Goal: Task Accomplishment & Management: Manage account settings

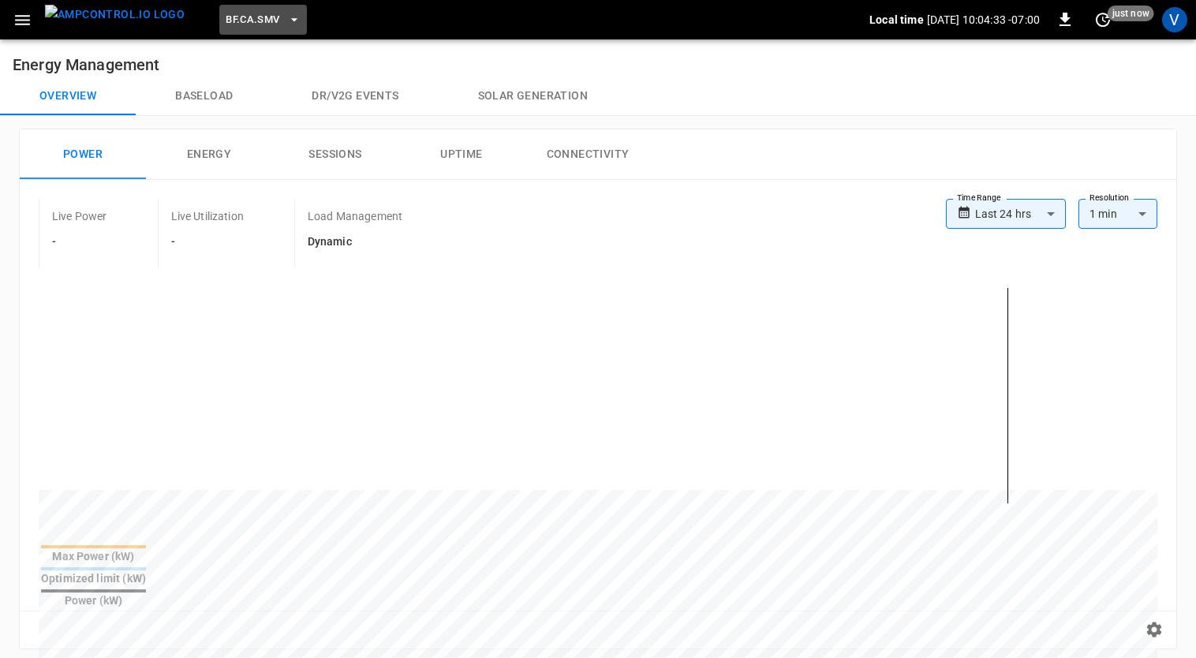
click at [230, 17] on span "BF.CA.SMV" at bounding box center [253, 20] width 54 height 18
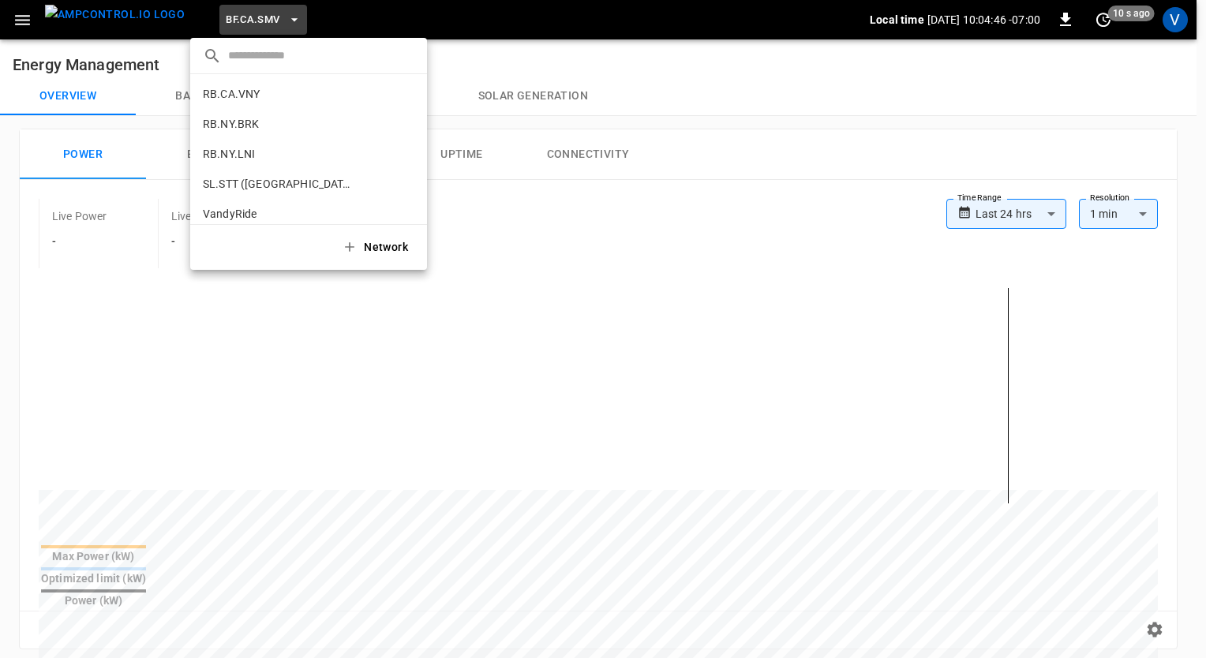
scroll to position [1053, 0]
click at [243, 127] on p "RB.NY.BRK" at bounding box center [280, 122] width 155 height 16
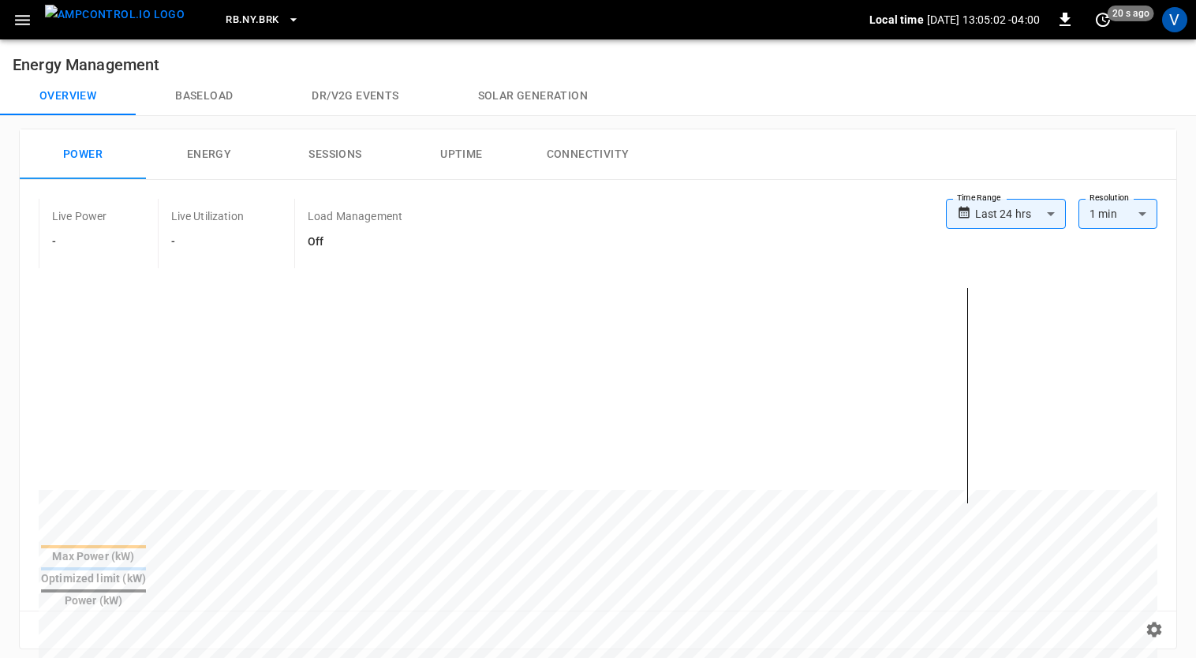
click at [82, 54] on h6 "Energy Management" at bounding box center [598, 58] width 1196 height 38
click at [243, 27] on span "RB.NY.BRK" at bounding box center [252, 20] width 53 height 18
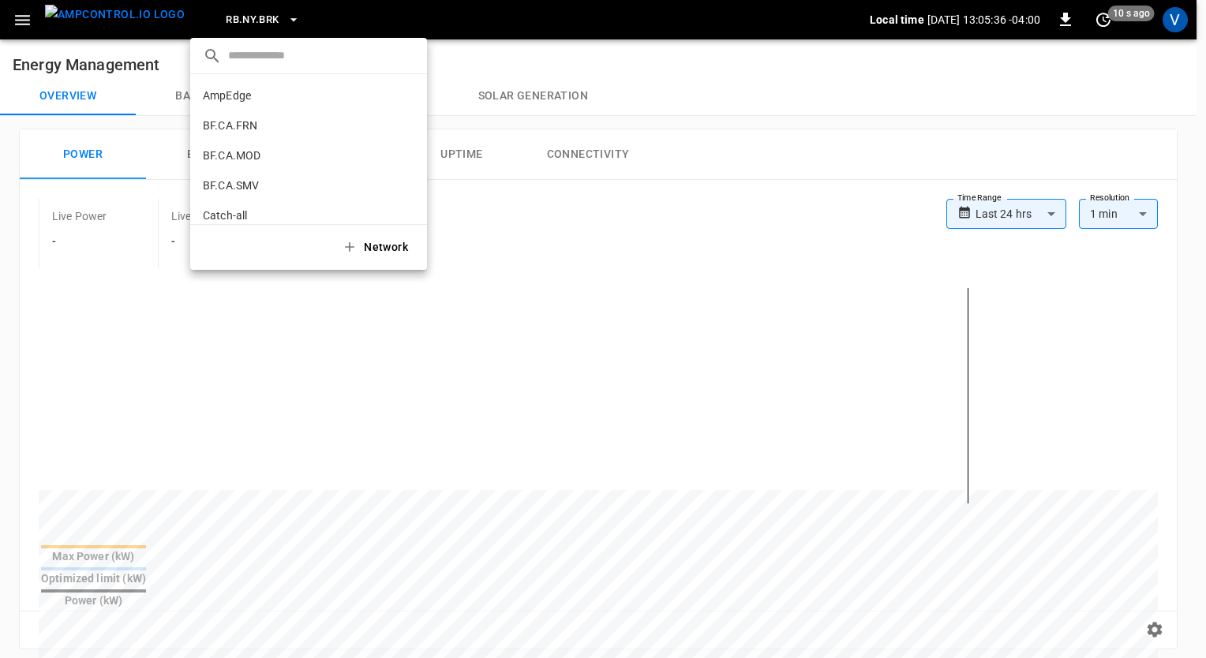
scroll to position [1061, 0]
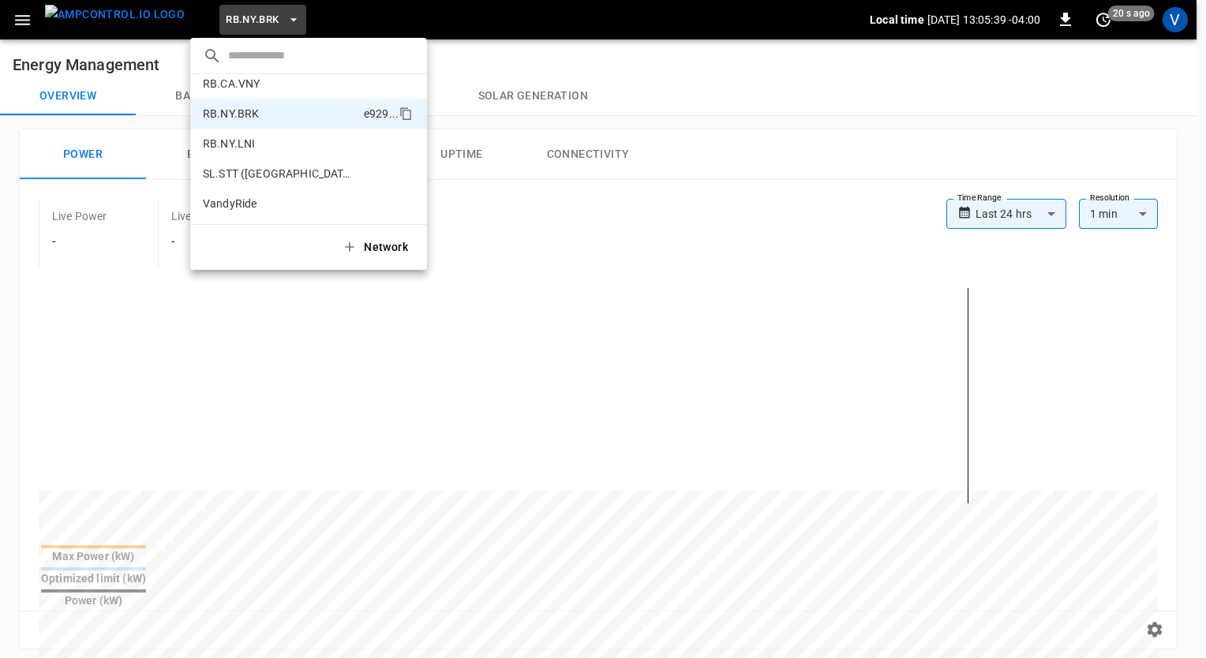
click at [732, 153] on div at bounding box center [603, 329] width 1206 height 658
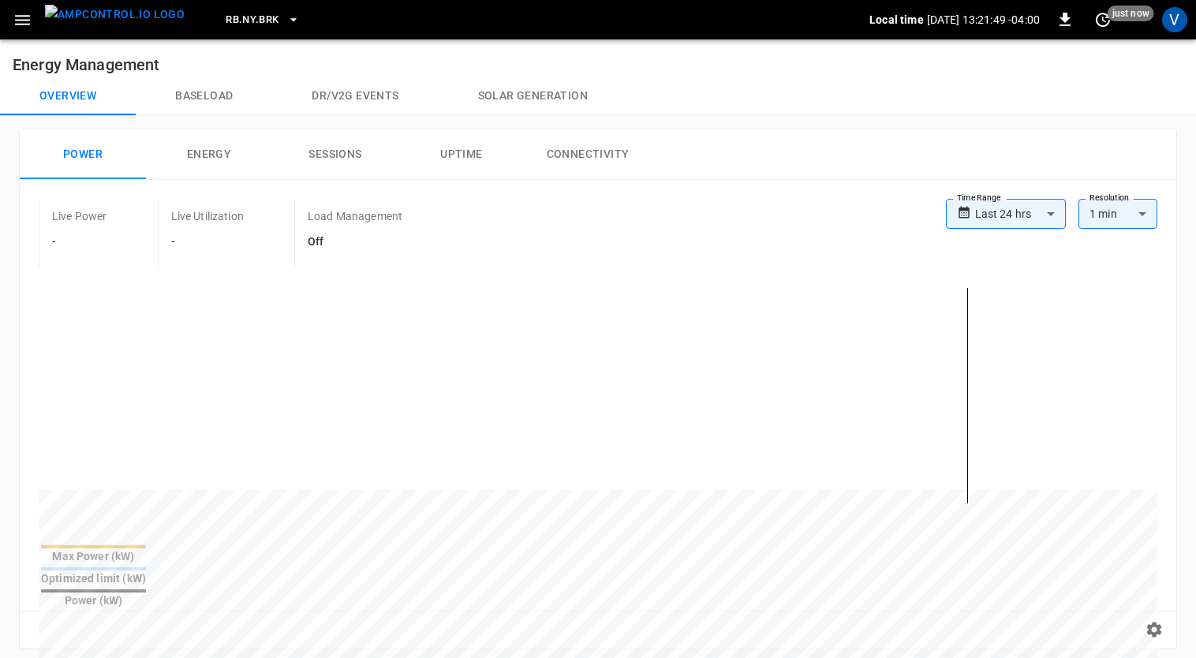
click at [16, 14] on icon "button" at bounding box center [23, 20] width 20 height 20
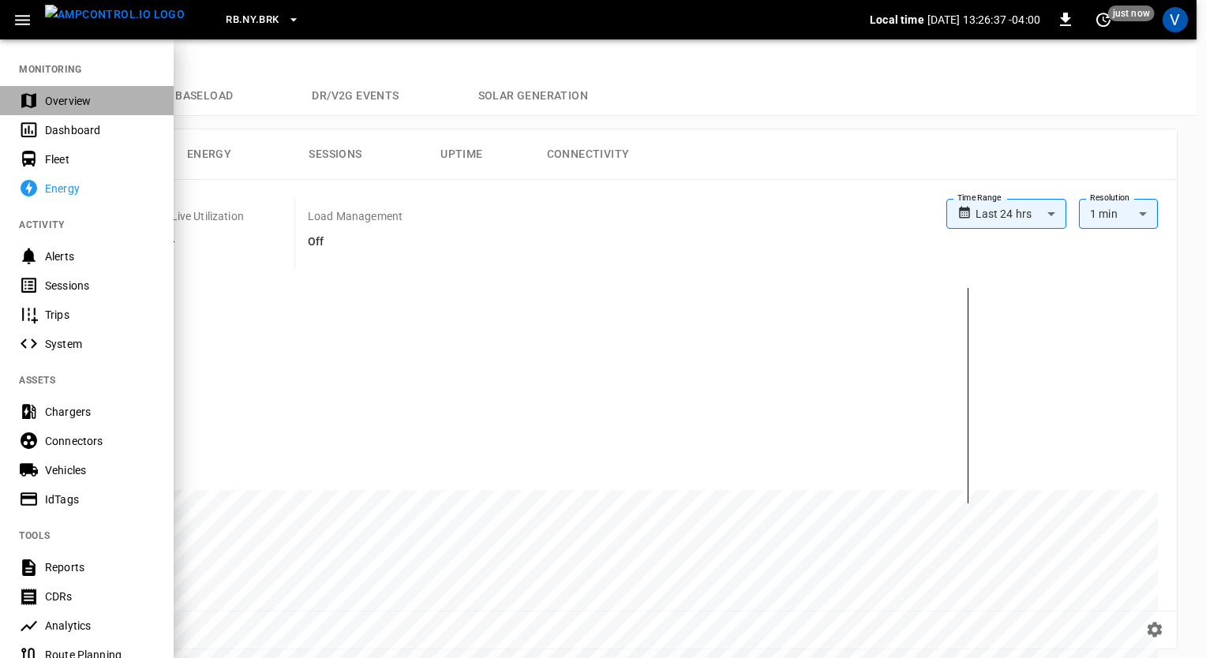
click at [99, 107] on div "Overview" at bounding box center [100, 101] width 110 height 16
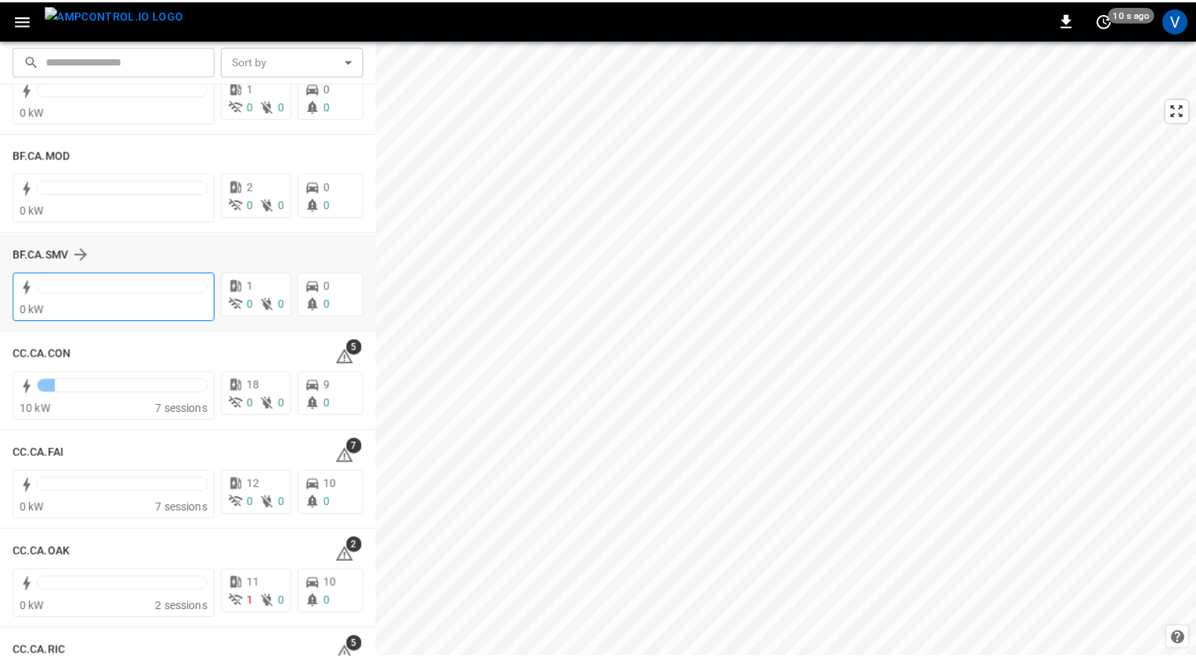
scroll to position [74, 0]
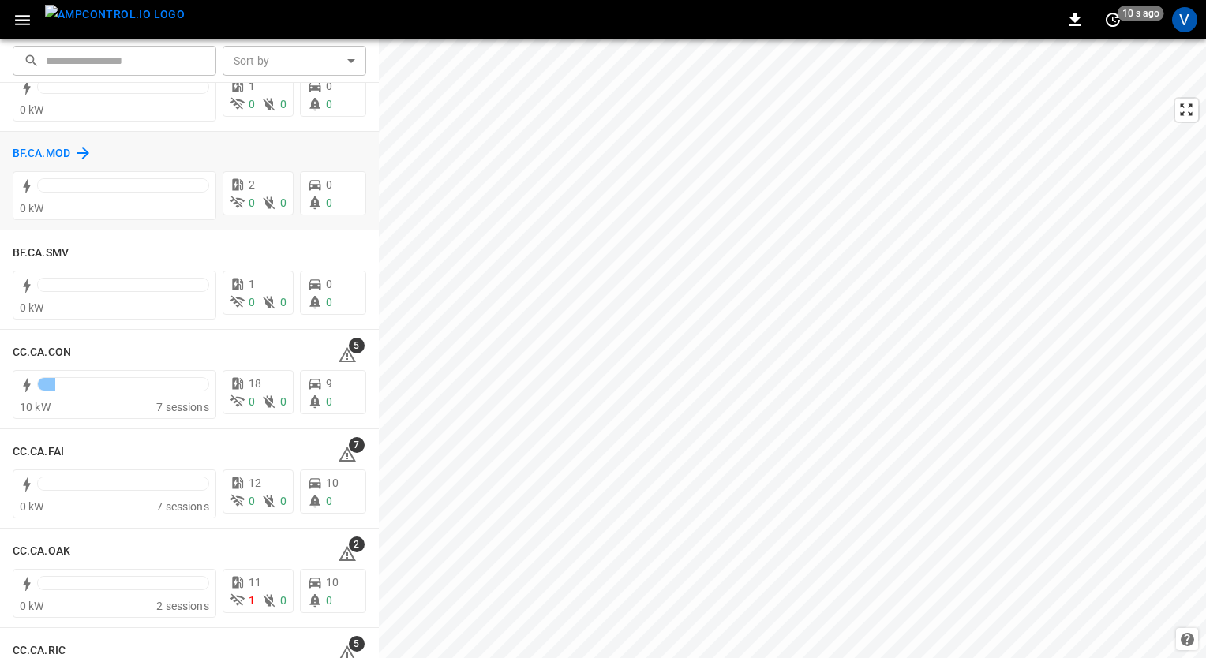
click at [33, 159] on h6 "BF.CA.MOD" at bounding box center [42, 153] width 58 height 17
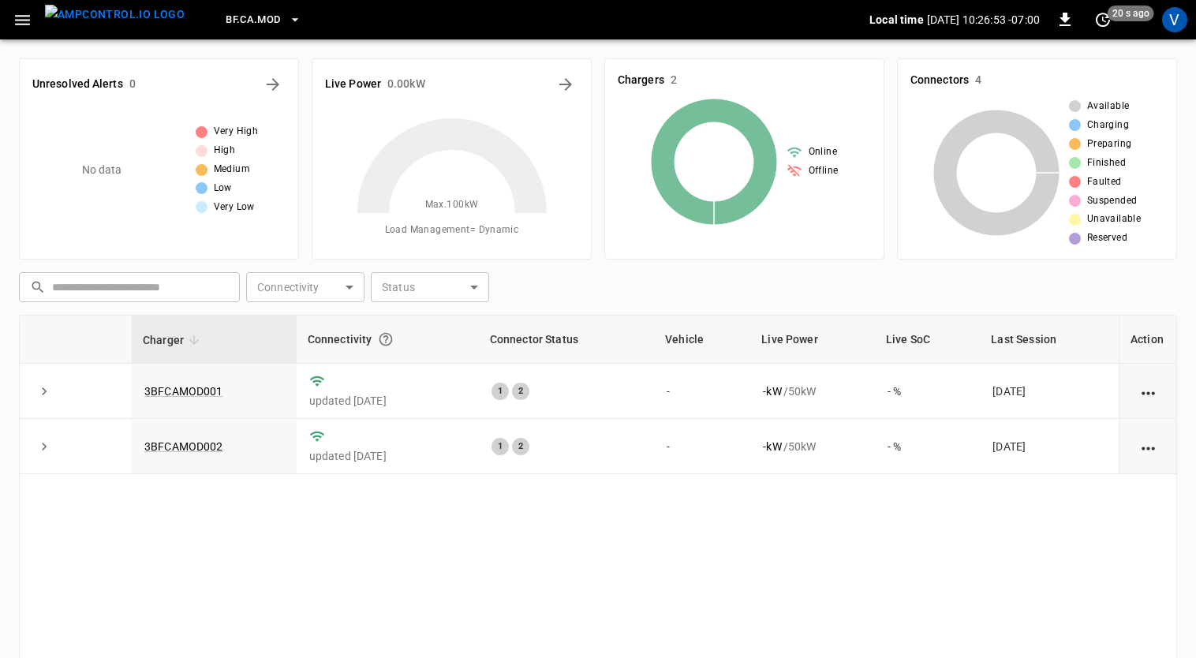
click at [198, 533] on div "Charger Connectivity Connector Status Vehicle Live Power Live SoC Last Session …" at bounding box center [598, 545] width 1158 height 461
click at [485, 528] on div "Charger Connectivity Connector Status Vehicle Live Power Live SoC Last Session …" at bounding box center [598, 545] width 1158 height 461
click at [230, 22] on span "BF.CA.MOD" at bounding box center [253, 20] width 54 height 18
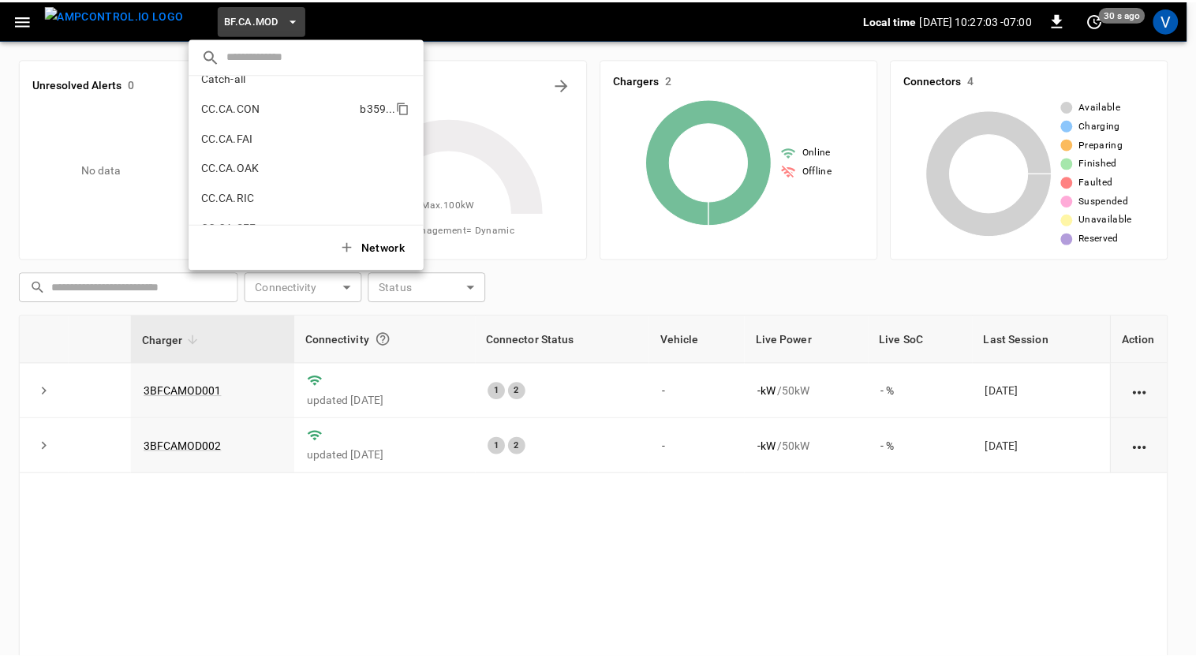
scroll to position [146, 0]
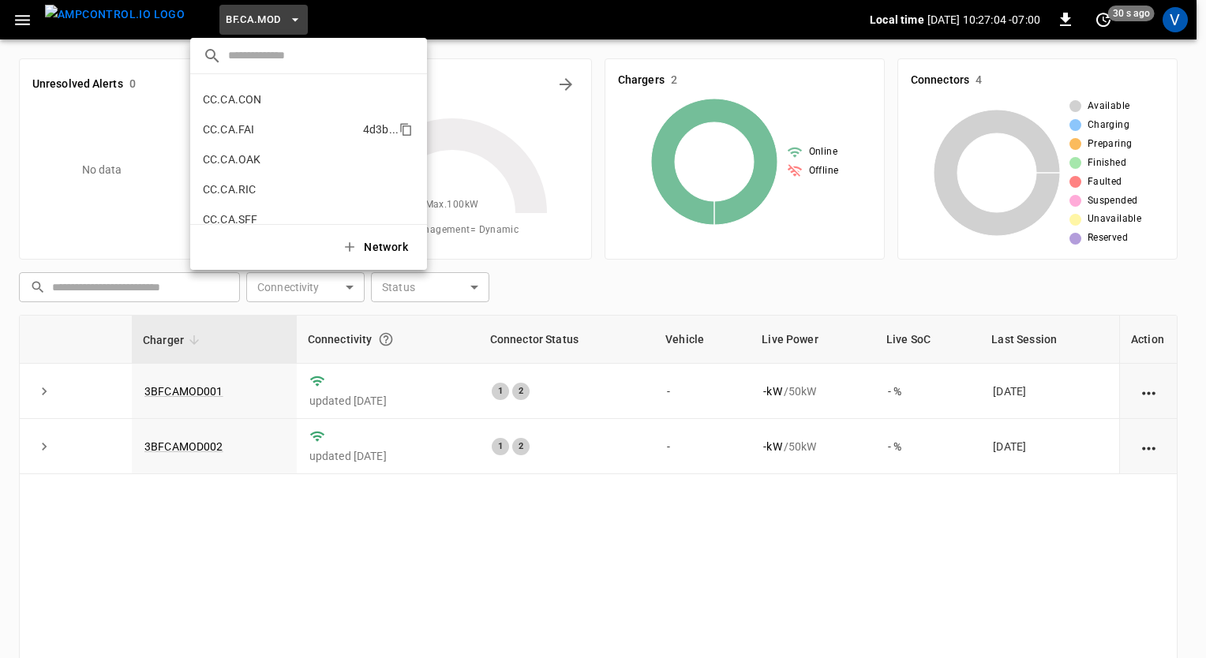
click at [224, 136] on p "CC.CA.FAI" at bounding box center [280, 130] width 154 height 16
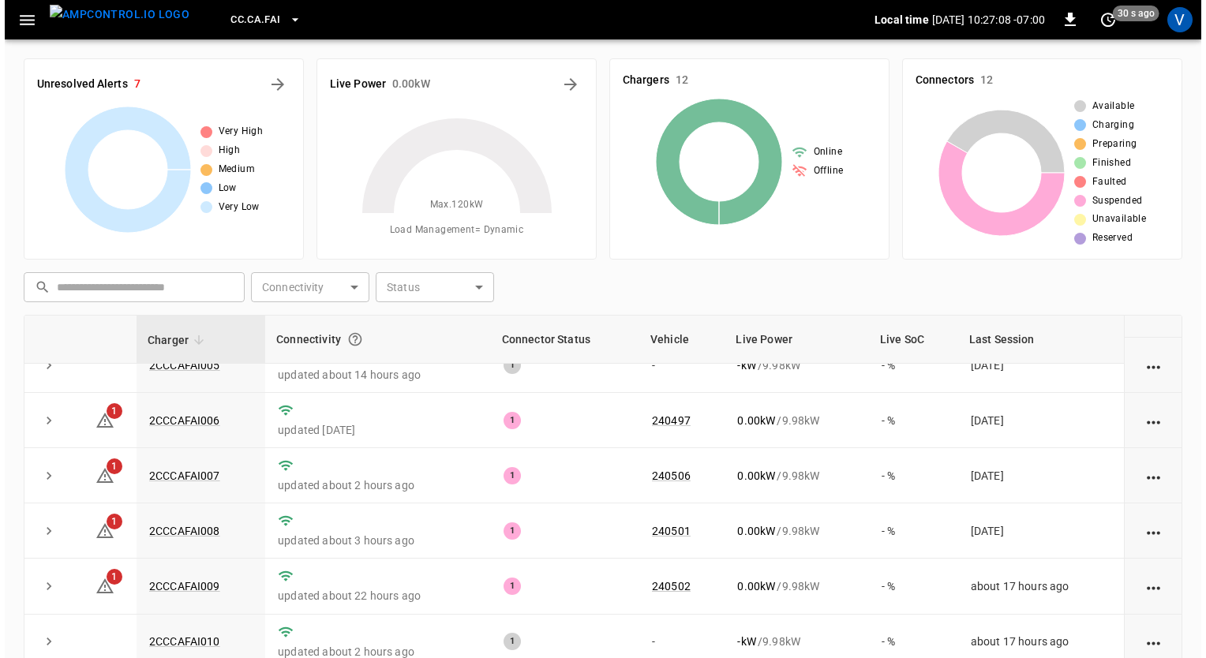
scroll to position [178, 0]
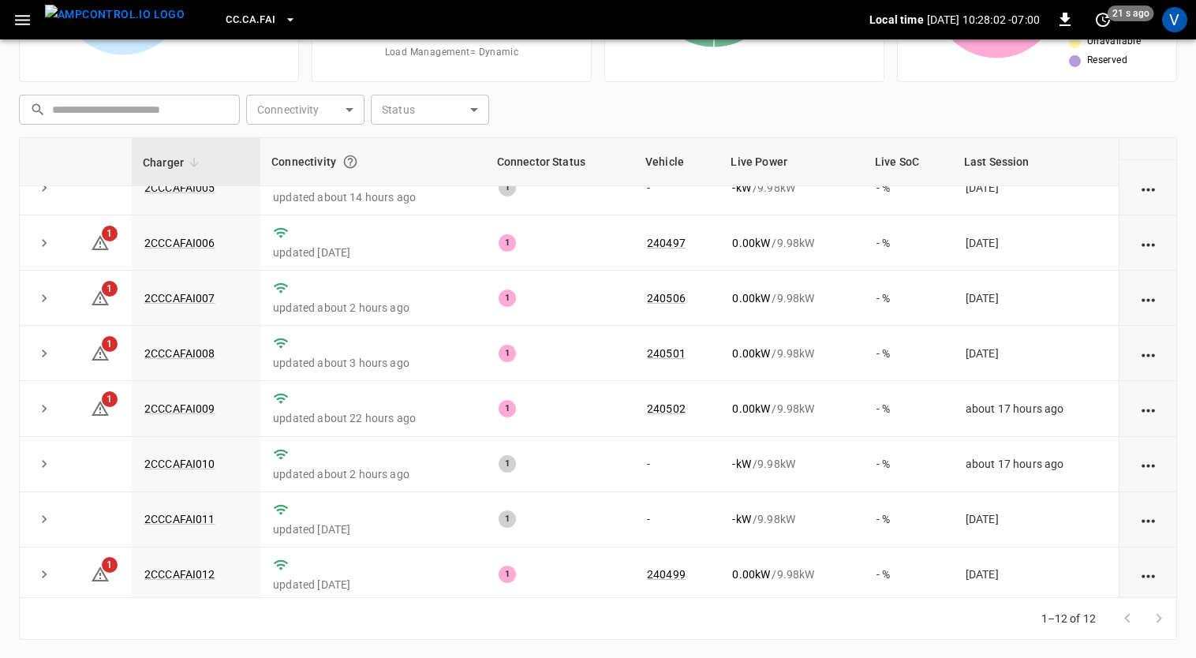
click at [227, 23] on span "CC.CA.FAI" at bounding box center [251, 20] width 50 height 18
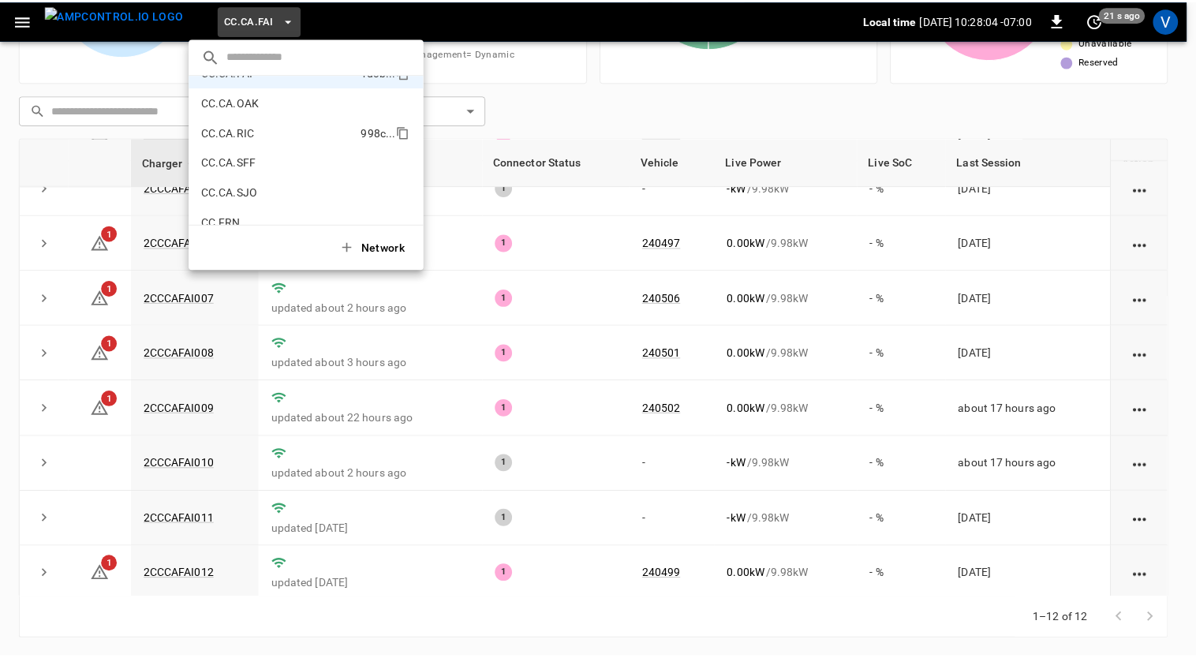
scroll to position [0, 0]
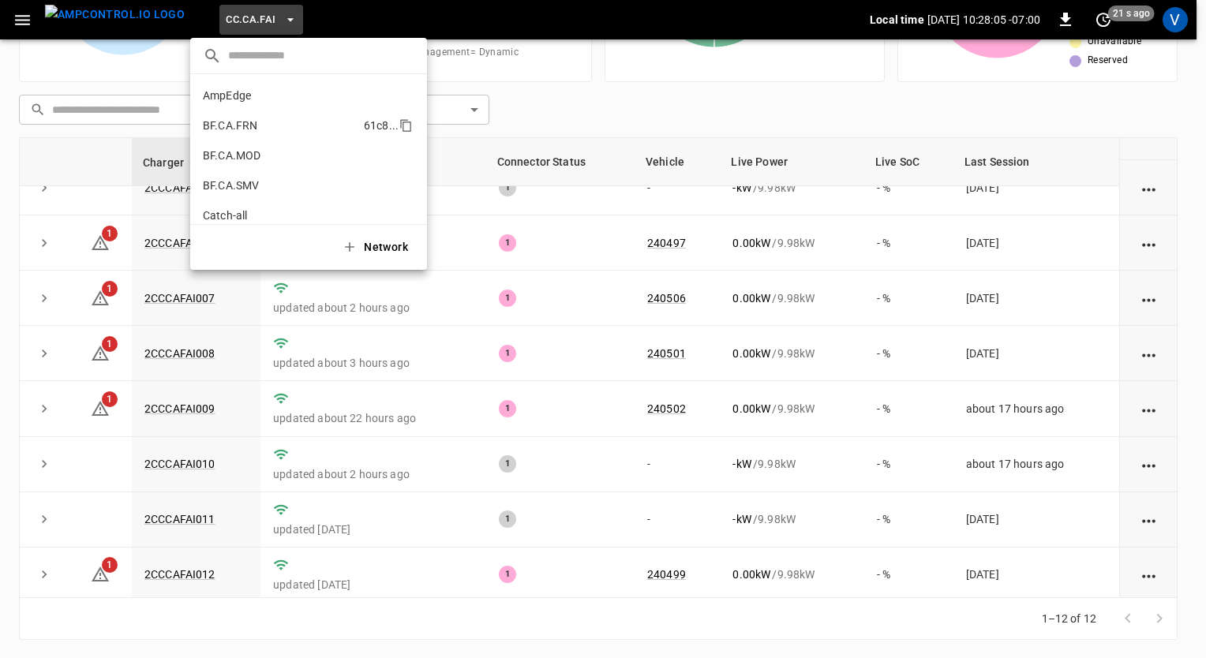
click at [228, 114] on li "BF.CA.FRN 61c8 ..." at bounding box center [308, 125] width 237 height 30
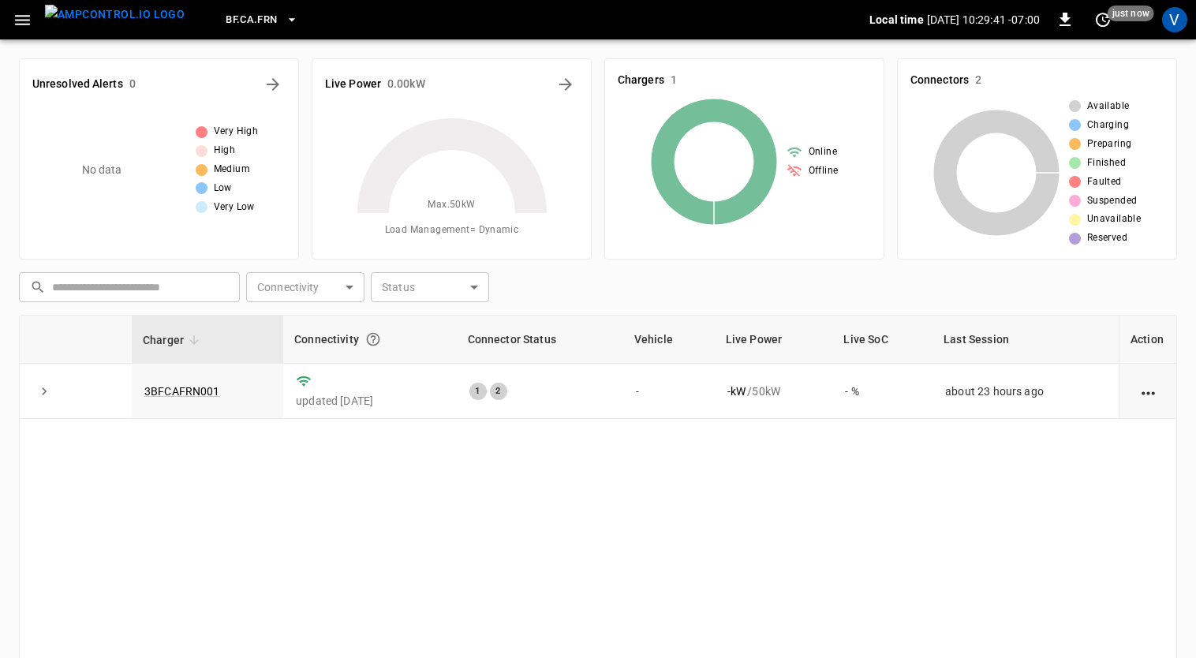
click at [238, 17] on span "BF.CA.FRN" at bounding box center [251, 20] width 51 height 18
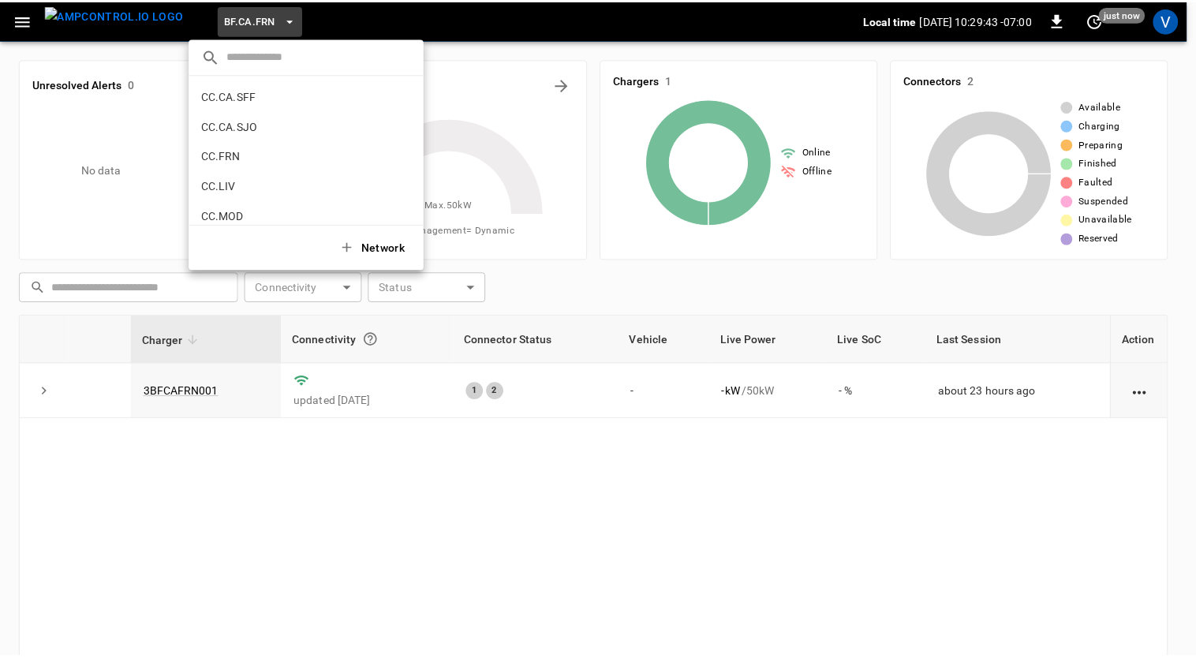
scroll to position [293, 0]
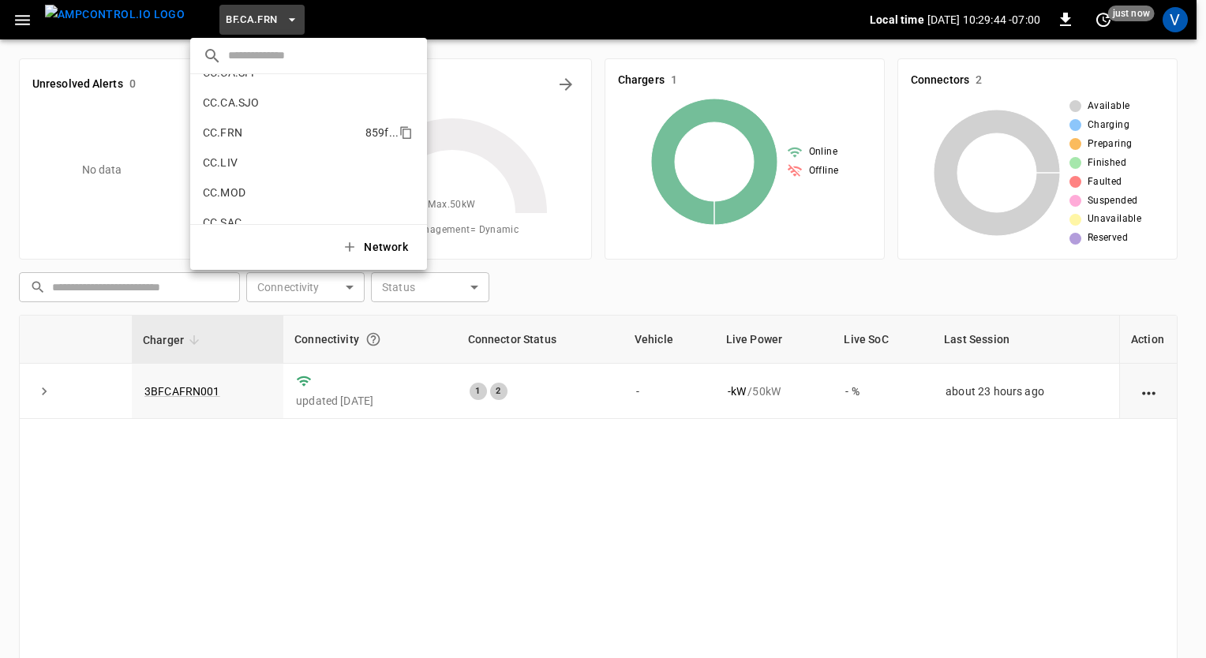
click at [244, 133] on p "CC.FRN" at bounding box center [281, 133] width 156 height 16
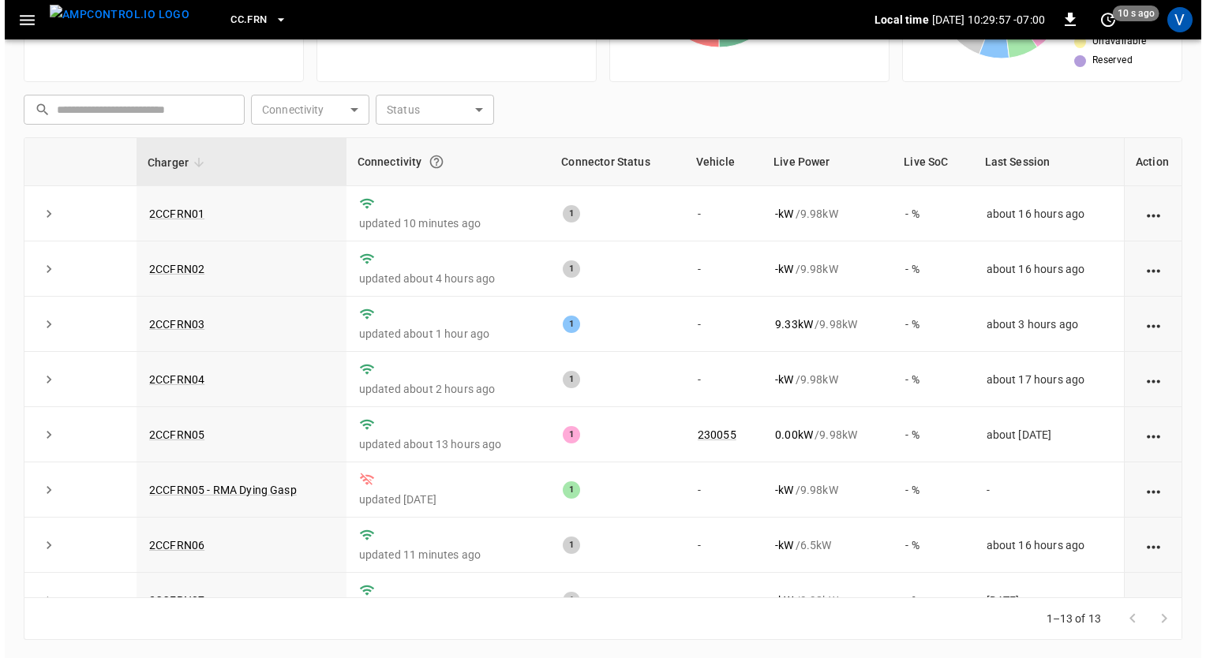
scroll to position [0, 0]
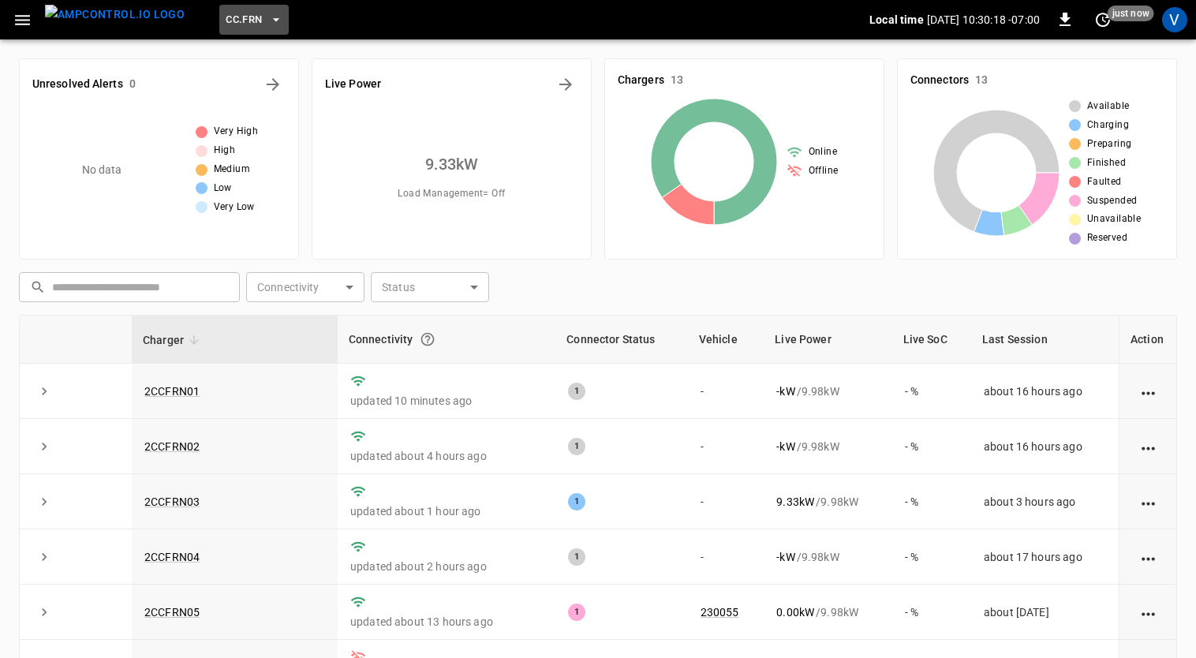
click at [226, 19] on span "CC.FRN" at bounding box center [244, 20] width 36 height 18
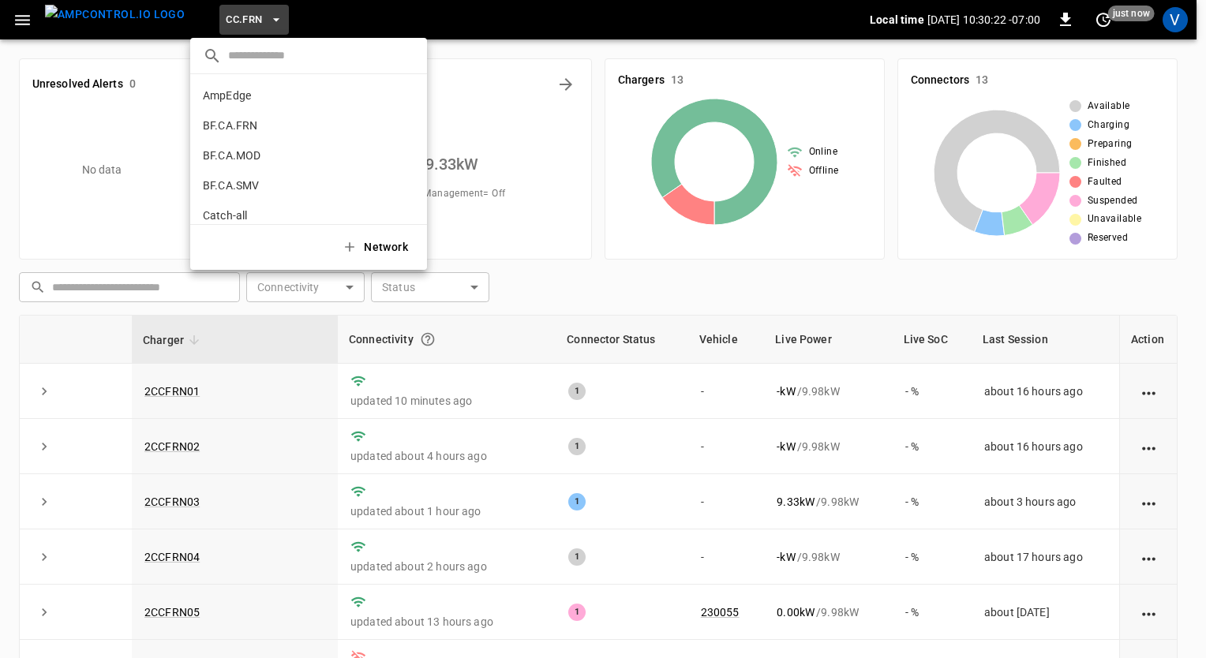
click at [17, 14] on div at bounding box center [603, 329] width 1206 height 658
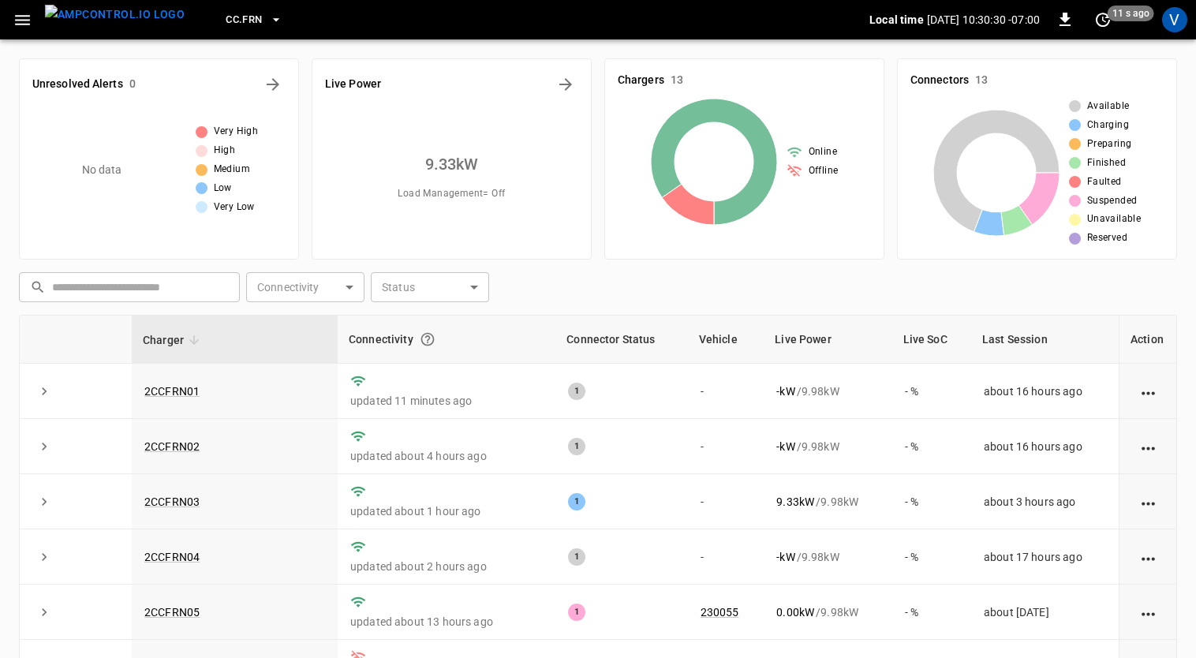
click at [226, 14] on span "CC.FRN" at bounding box center [244, 20] width 36 height 18
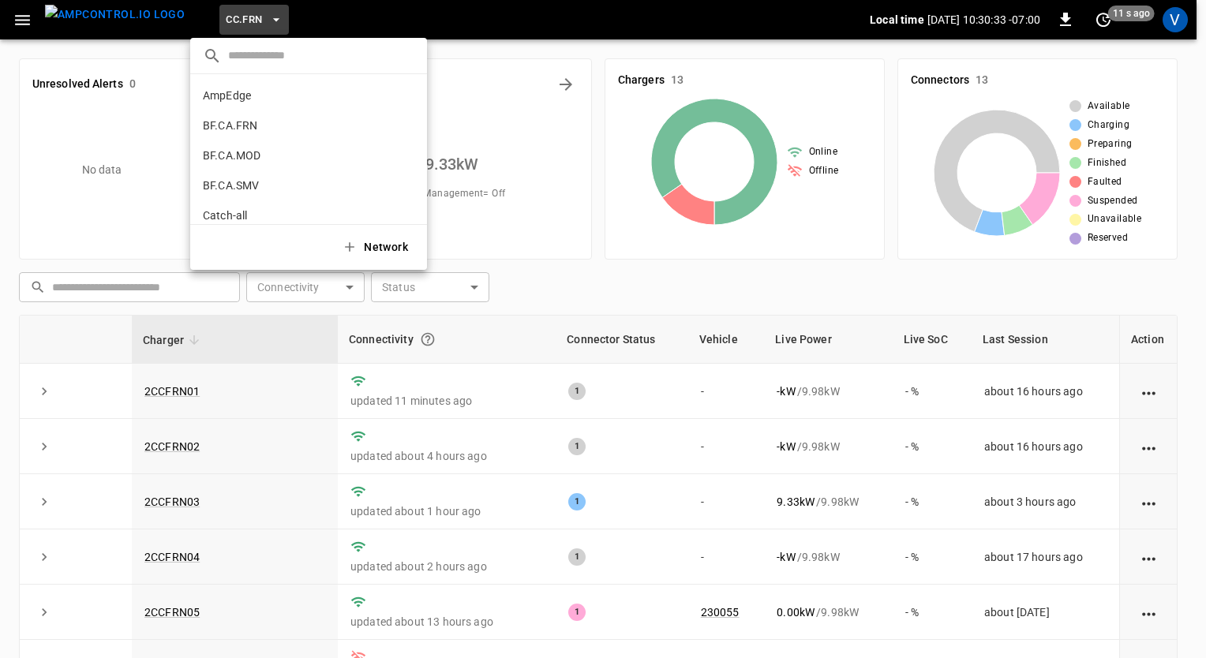
click at [251, 125] on p "BF.CA.FRN" at bounding box center [280, 126] width 155 height 16
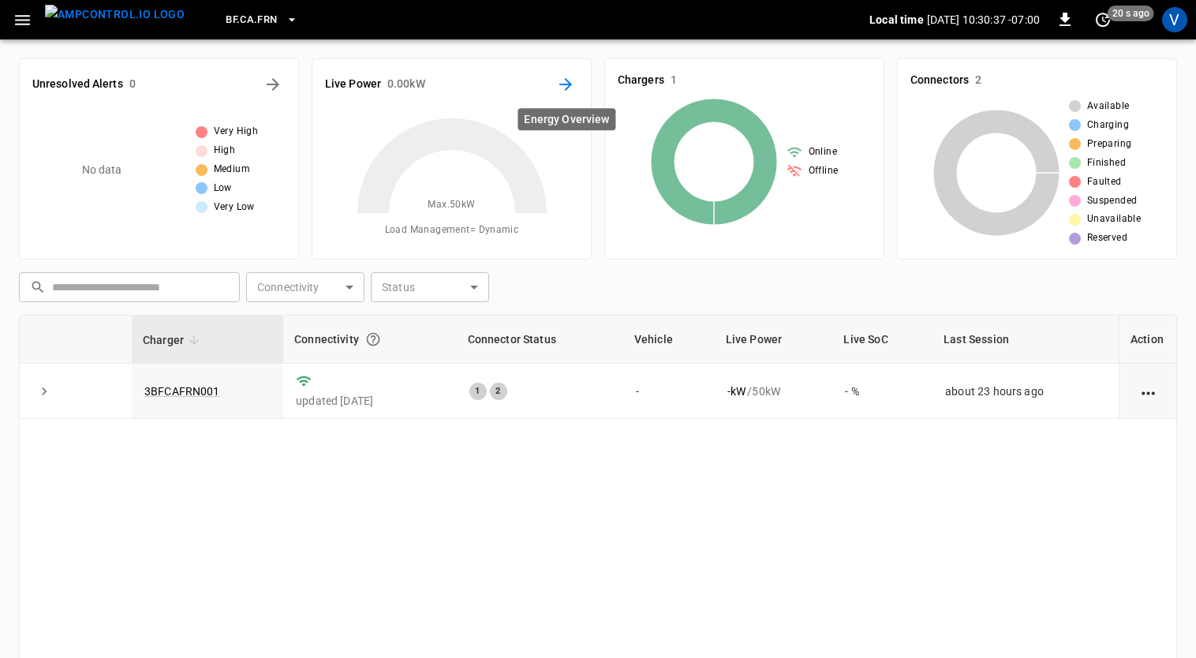
click at [567, 84] on icon "Energy Overview" at bounding box center [566, 84] width 13 height 13
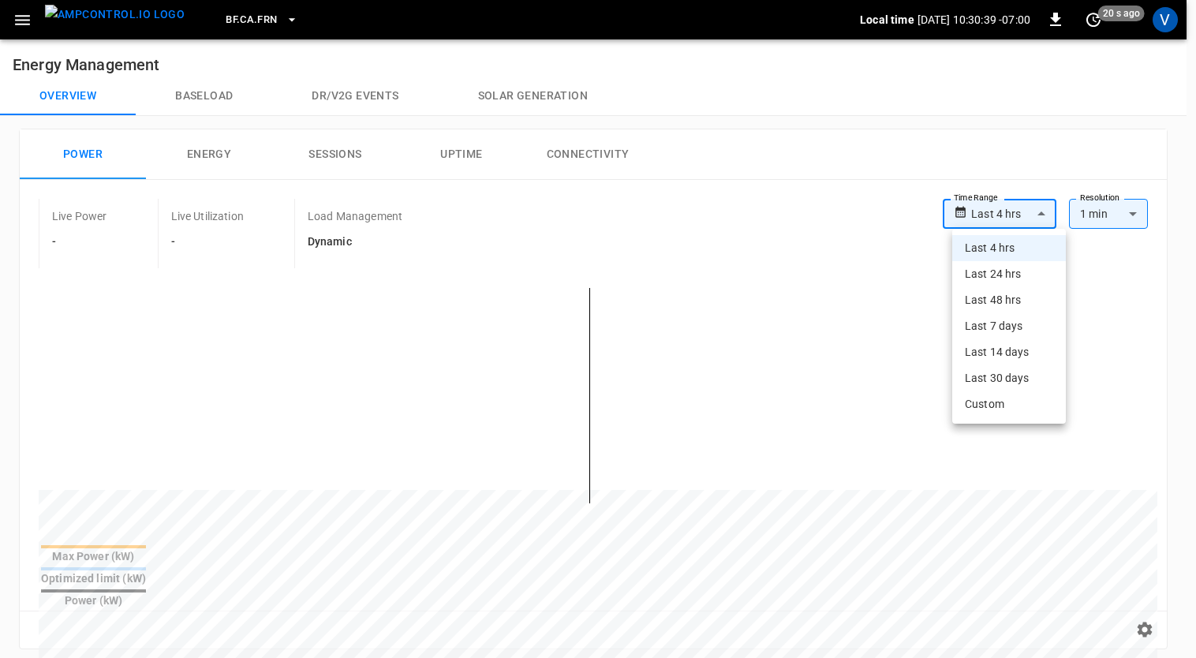
click at [1035, 204] on body "**********" at bounding box center [598, 634] width 1196 height 1268
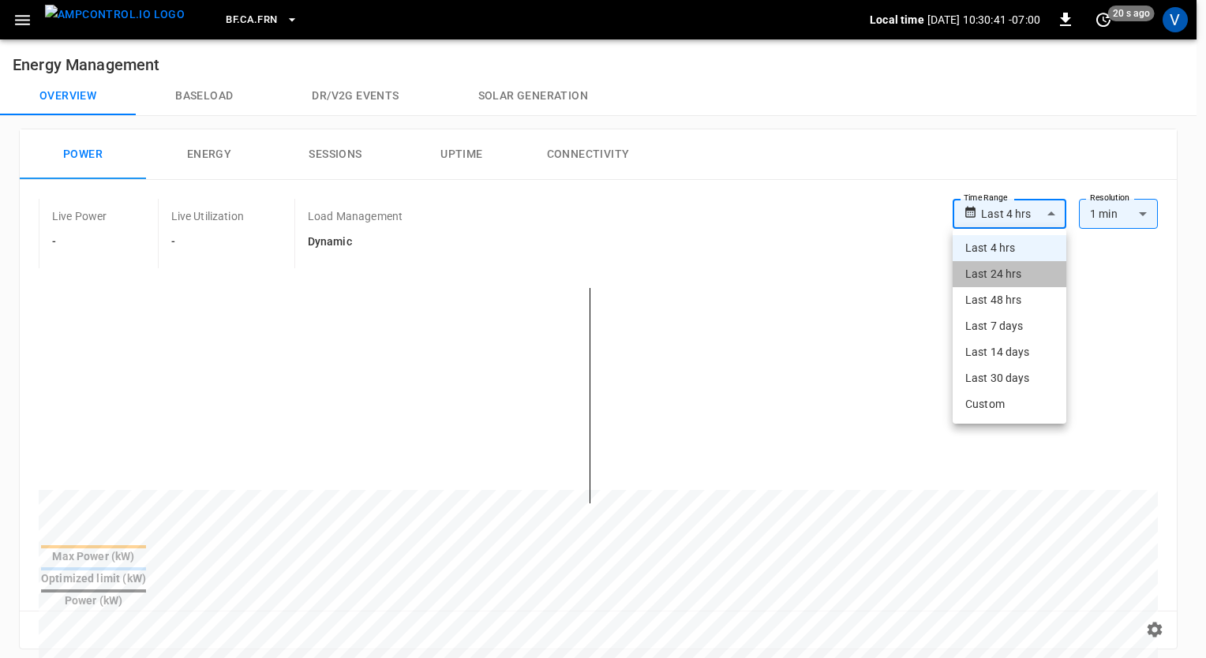
click at [1005, 279] on li "Last 24 hrs" at bounding box center [1010, 274] width 114 height 26
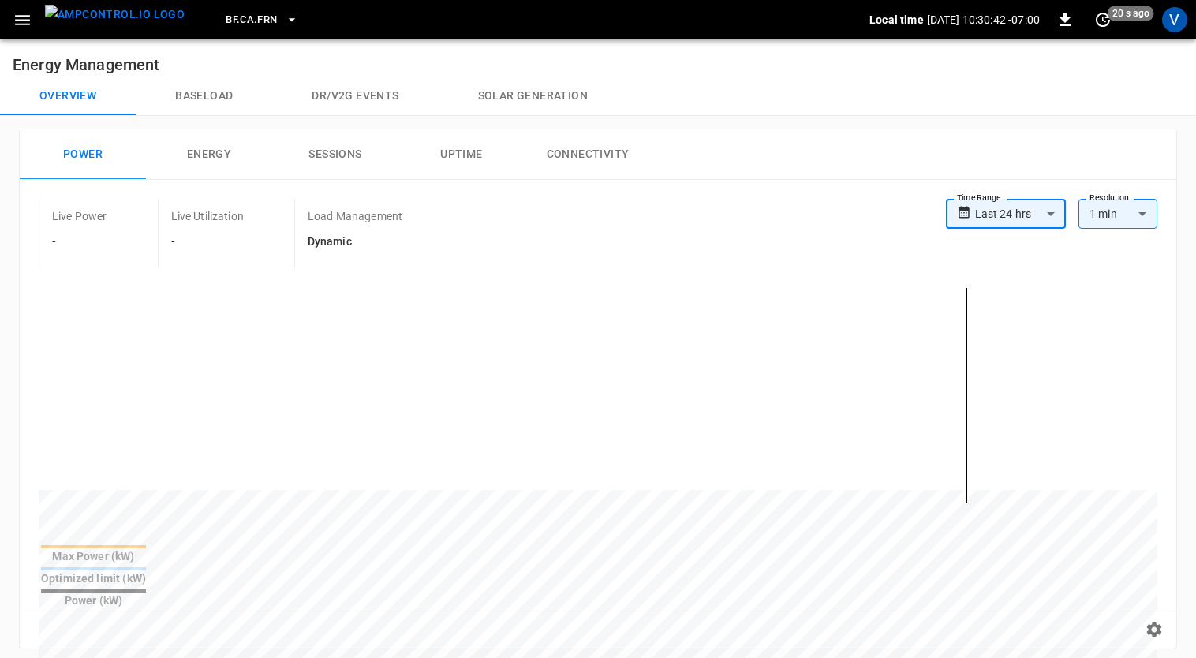
click at [1032, 207] on body "**********" at bounding box center [598, 634] width 1196 height 1268
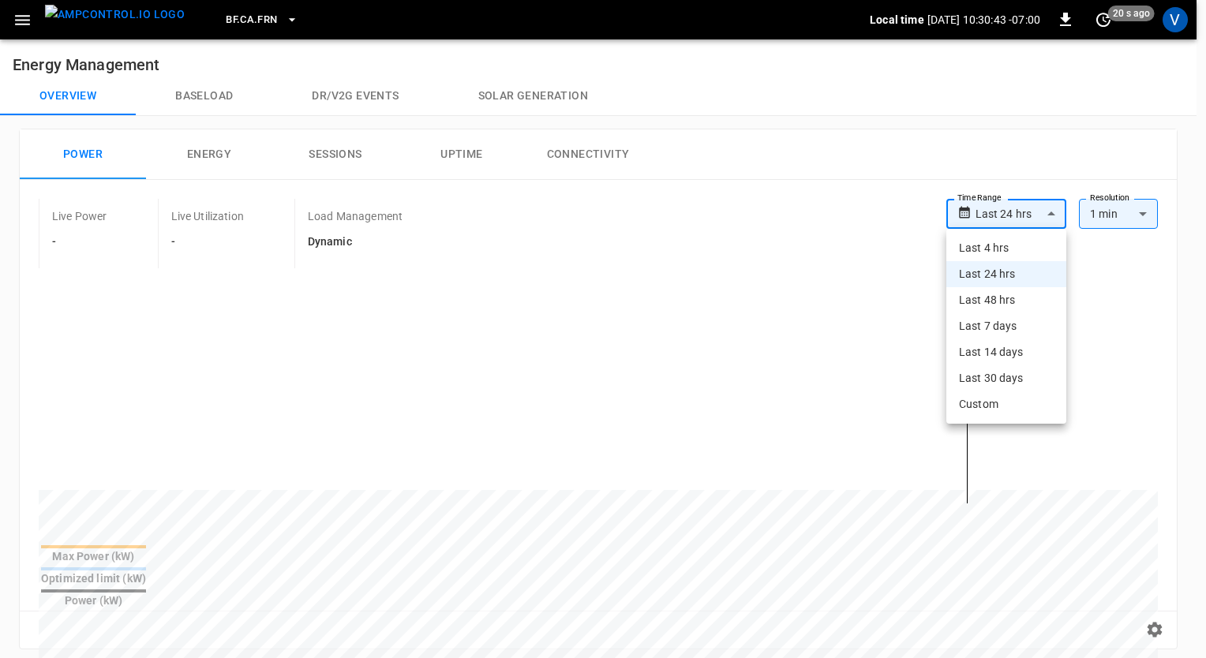
click at [1001, 305] on li "Last 48 hrs" at bounding box center [1006, 300] width 120 height 26
type input "**********"
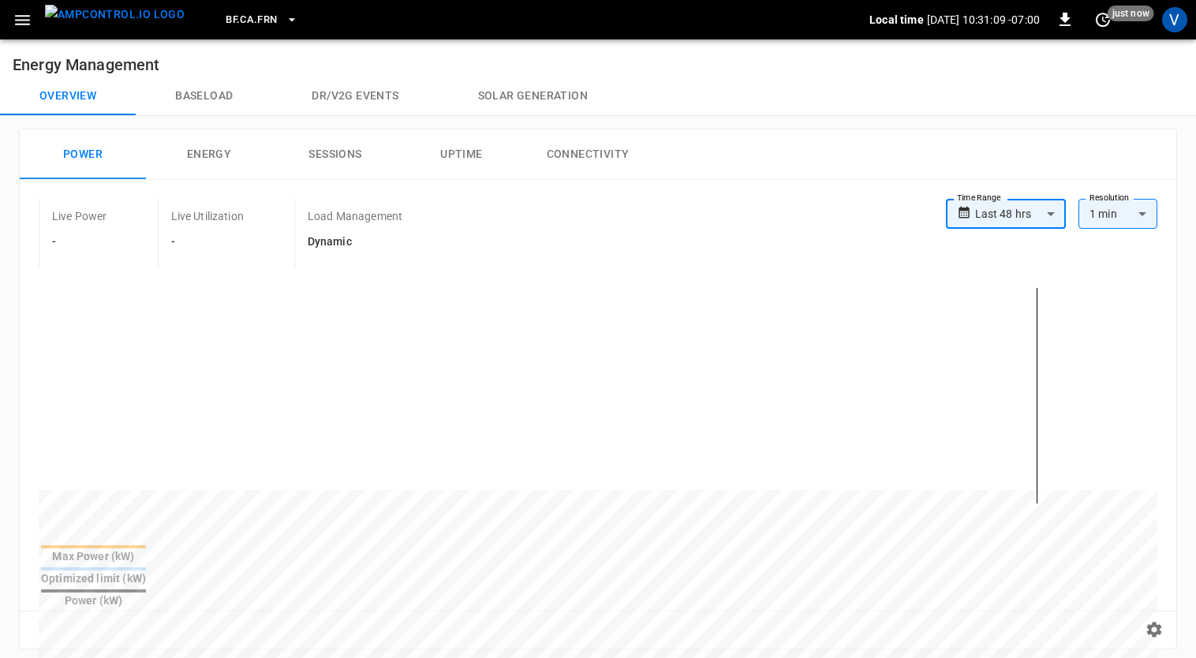
click at [27, 15] on icon "button" at bounding box center [22, 20] width 15 height 10
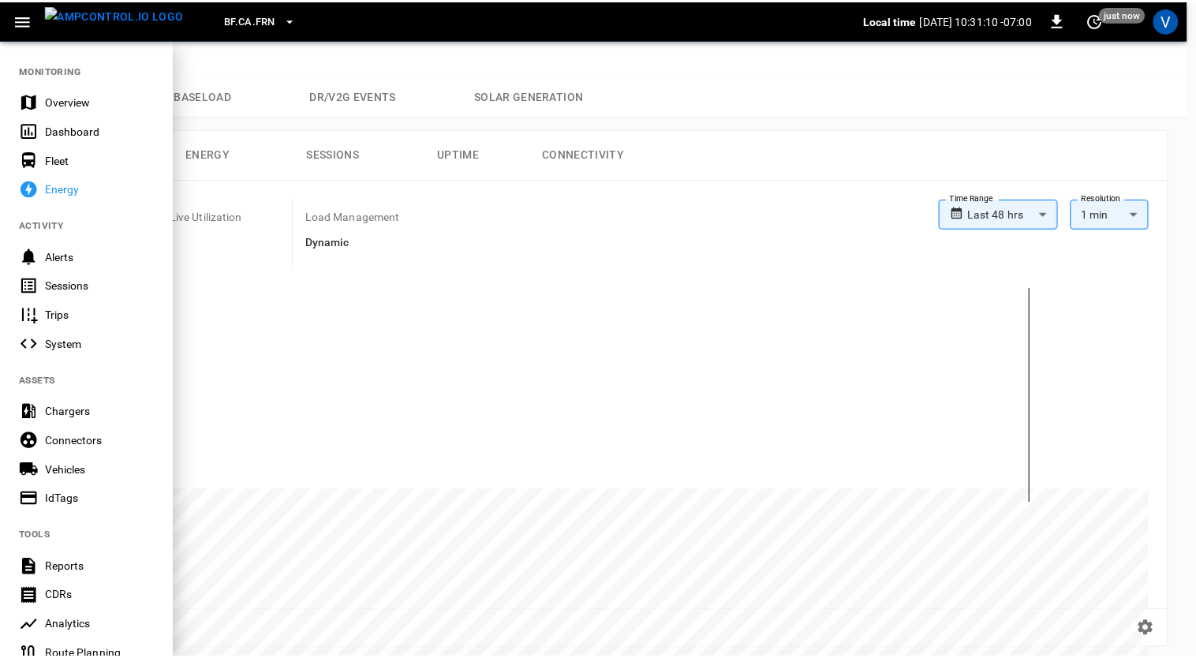
scroll to position [253, 0]
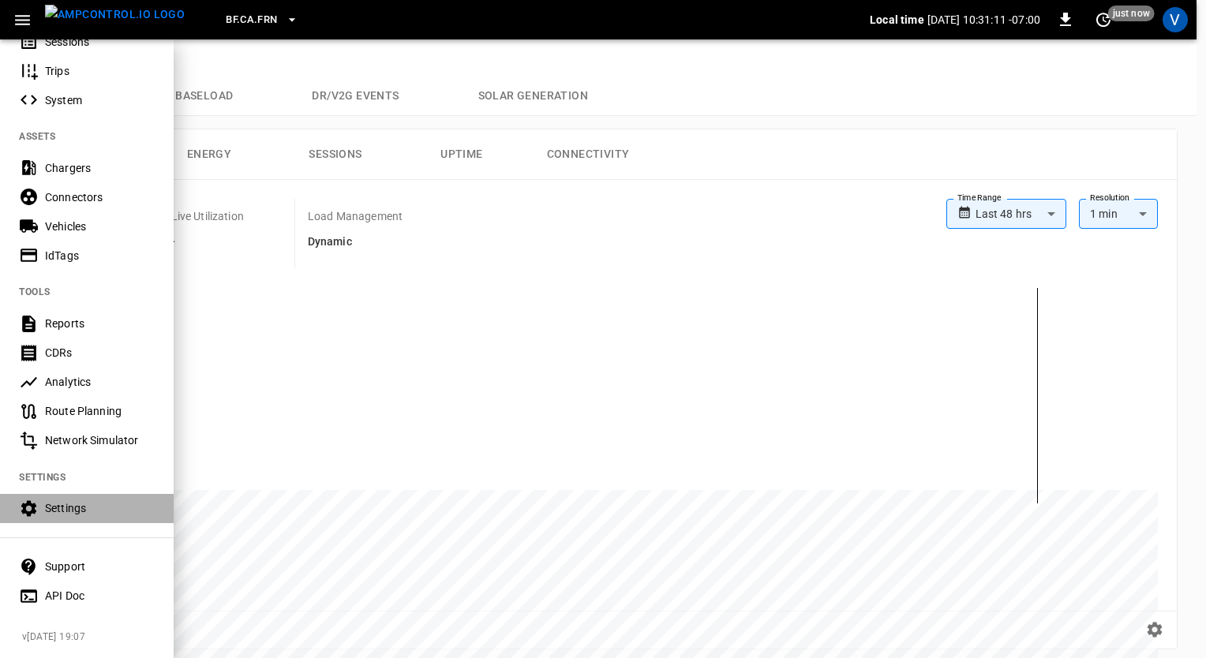
click at [85, 500] on div "Settings" at bounding box center [100, 508] width 110 height 16
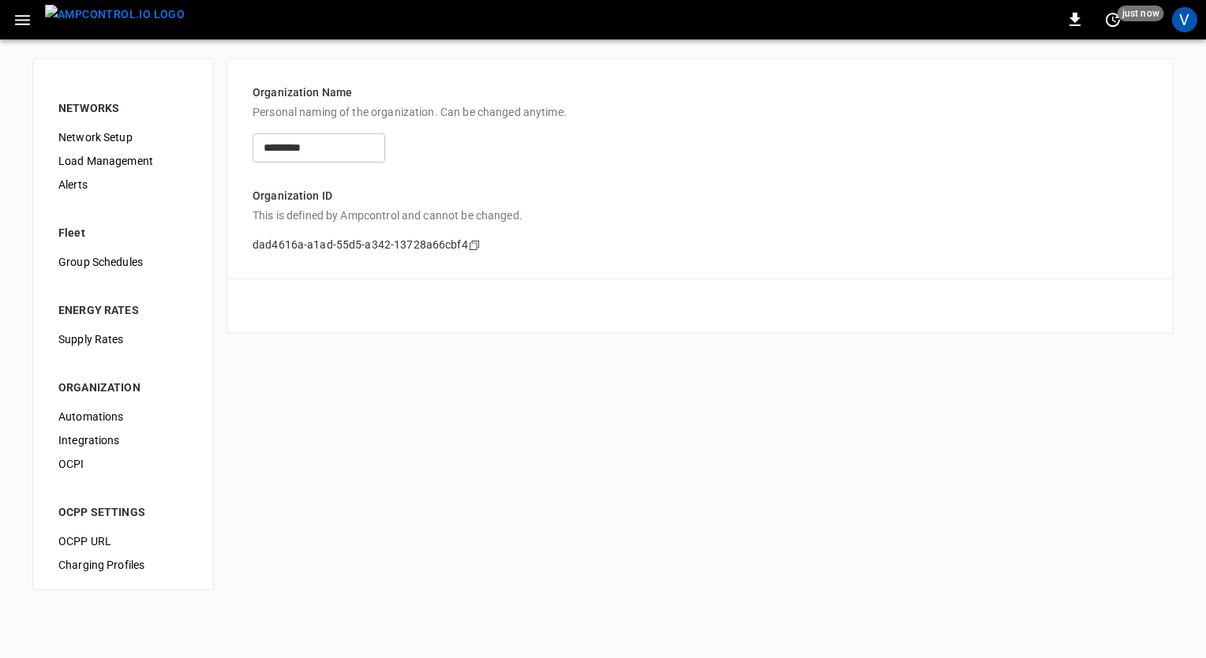
click at [105, 163] on span "Load Management" at bounding box center [122, 161] width 129 height 17
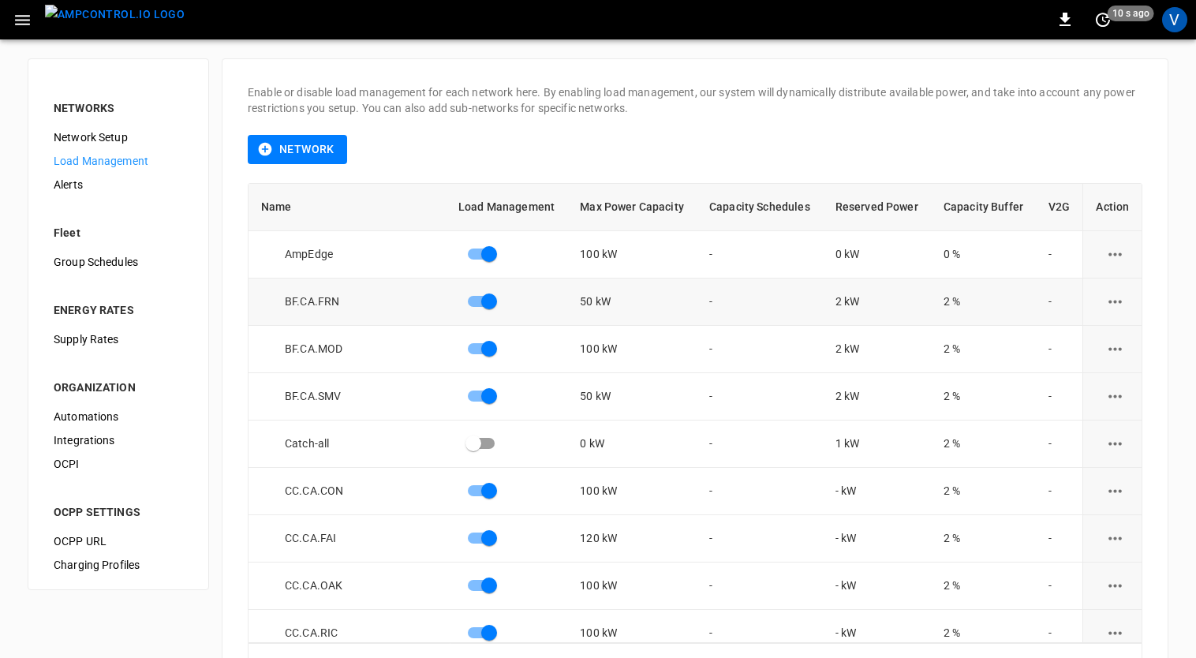
click at [1107, 294] on icon "load management options" at bounding box center [1116, 302] width 20 height 20
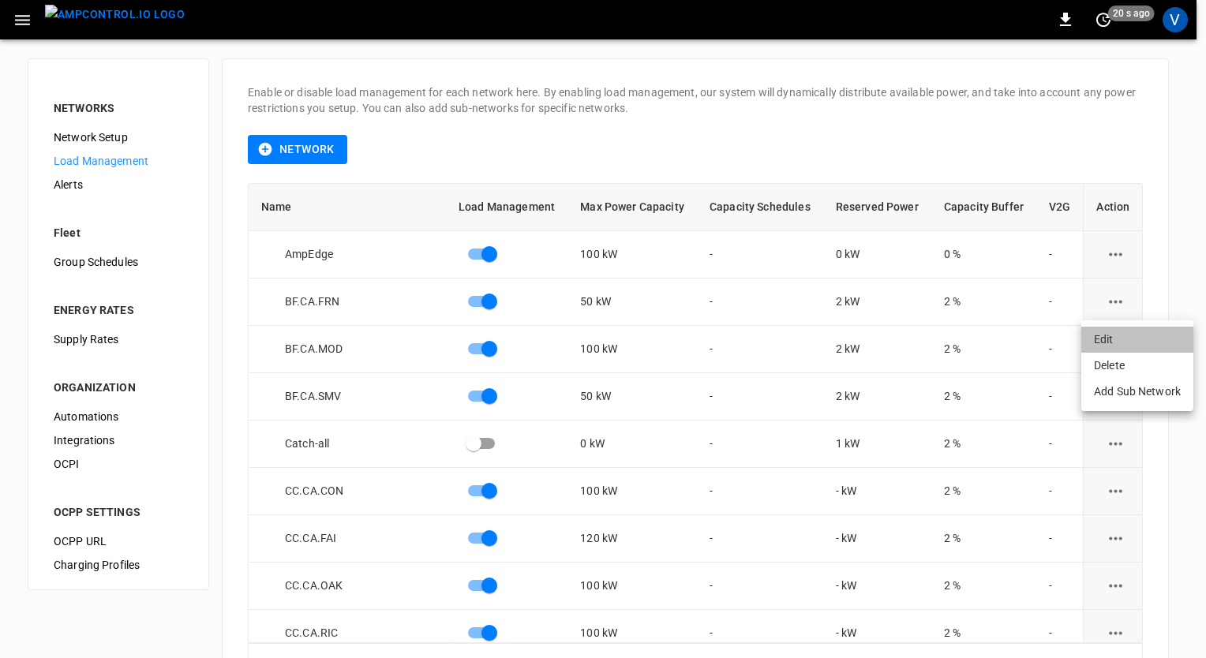
click at [1109, 349] on li "Edit" at bounding box center [1137, 340] width 112 height 26
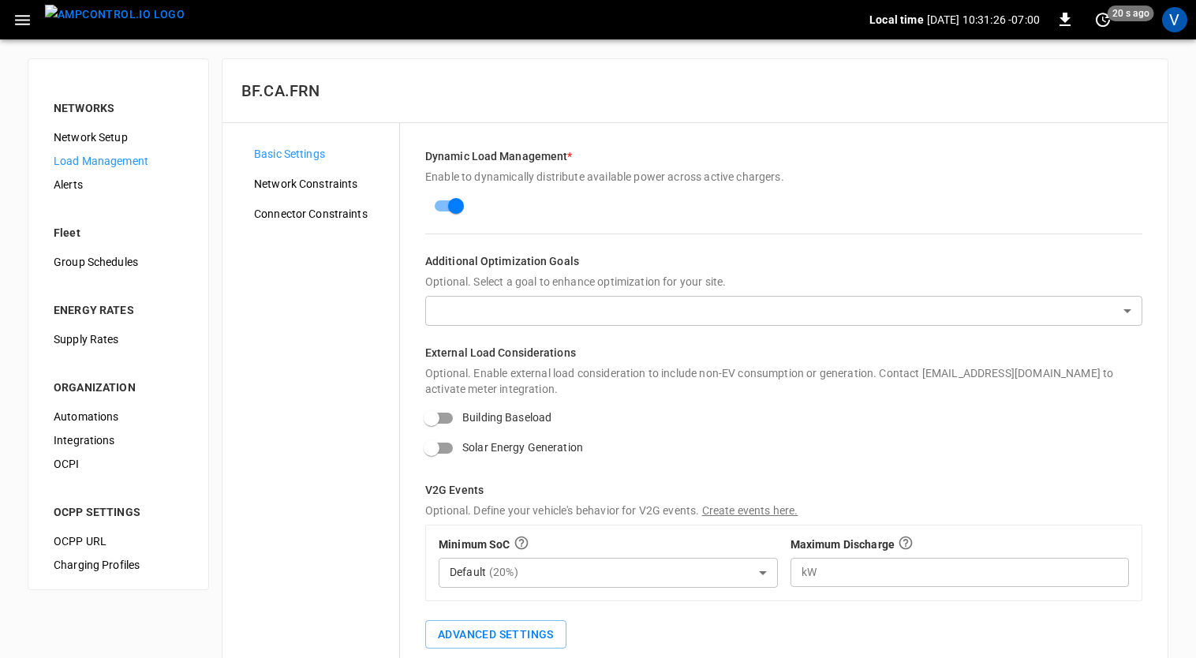
click at [318, 216] on span "Connector Constraints" at bounding box center [320, 214] width 133 height 17
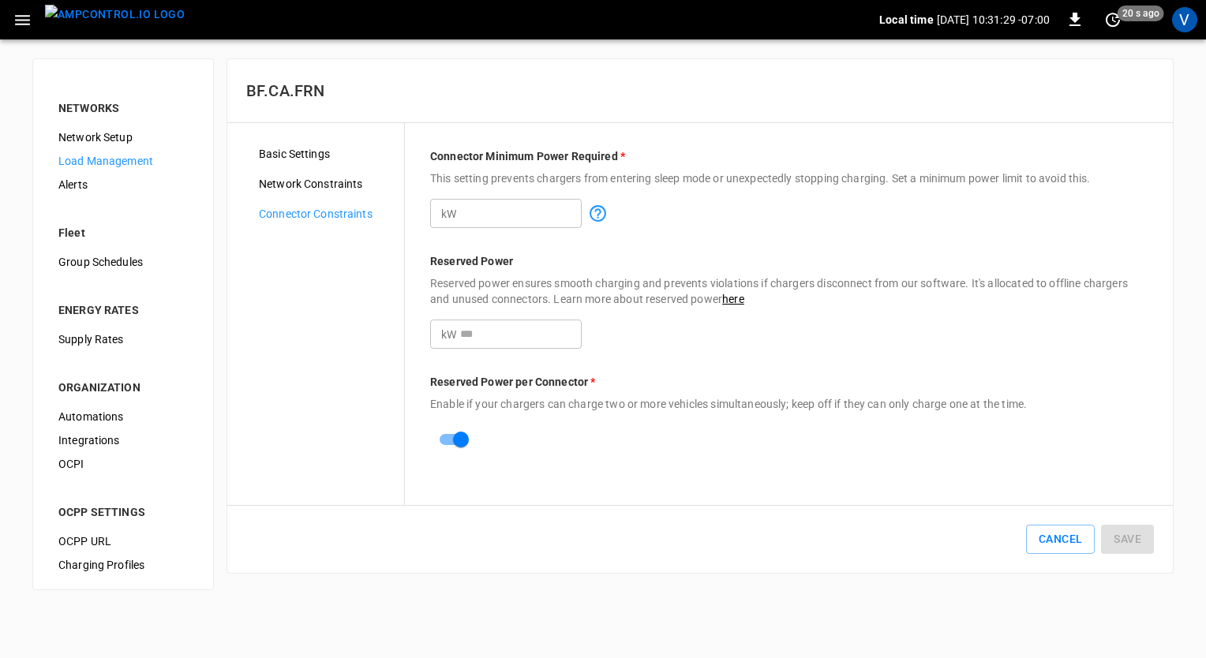
click at [360, 176] on span "Network Constraints" at bounding box center [325, 184] width 133 height 17
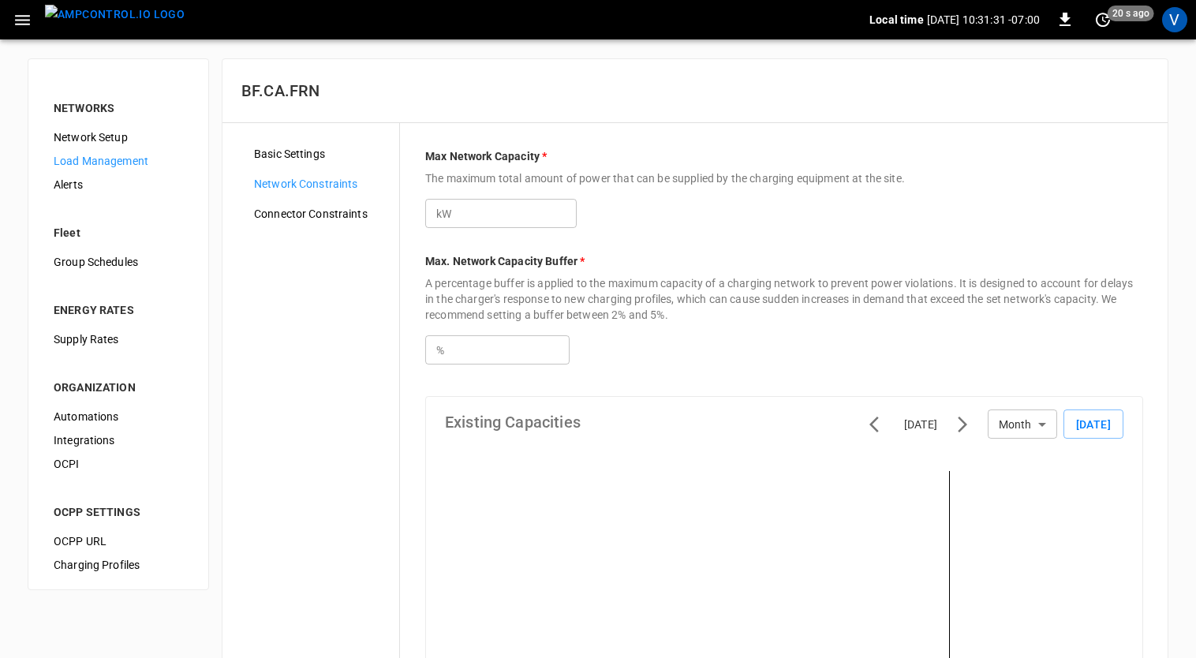
click at [319, 203] on div "Connector Constraints" at bounding box center [320, 214] width 158 height 24
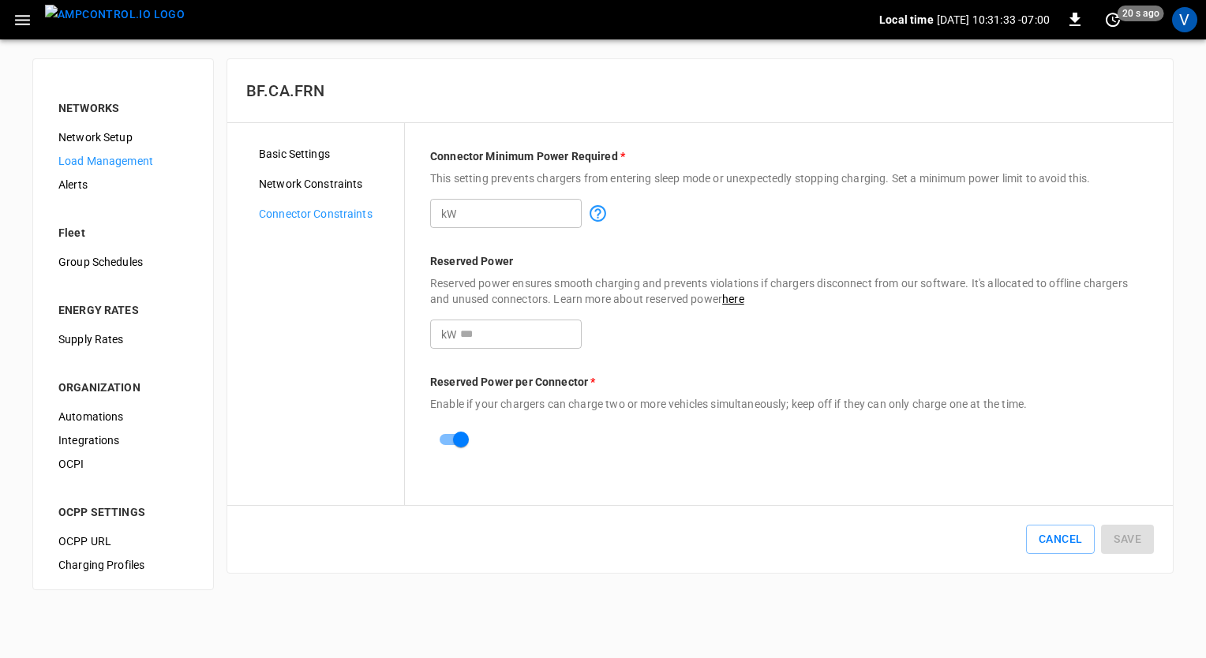
click at [312, 181] on span "Network Constraints" at bounding box center [325, 184] width 133 height 17
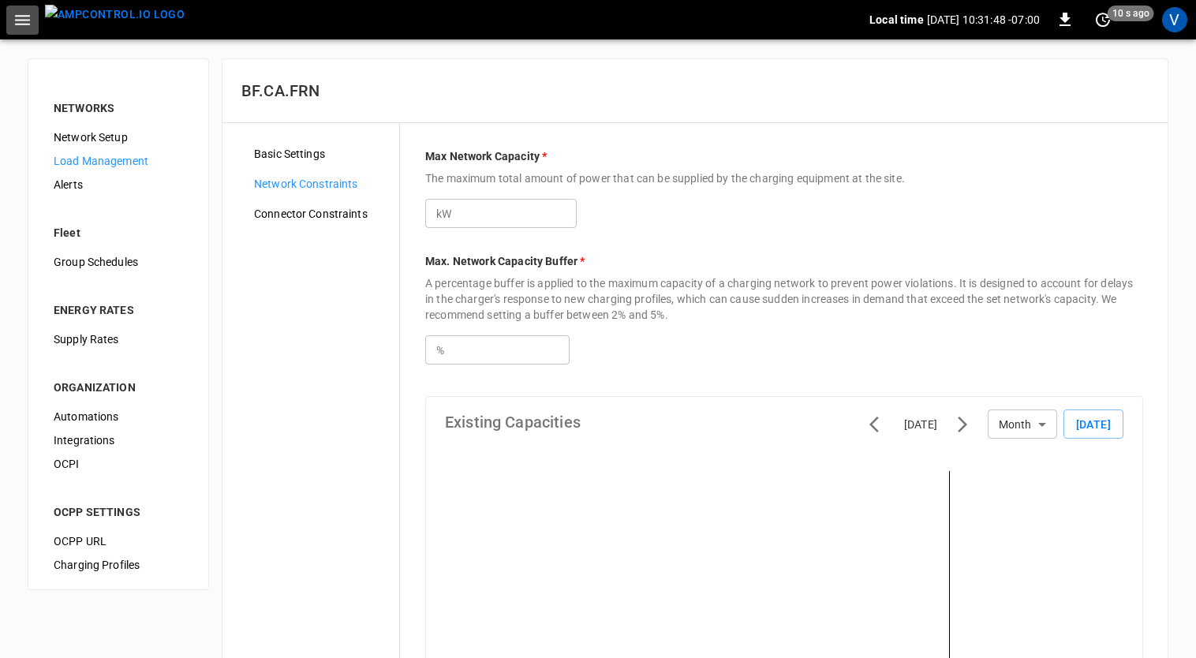
click at [13, 18] on icon "button" at bounding box center [23, 20] width 20 height 20
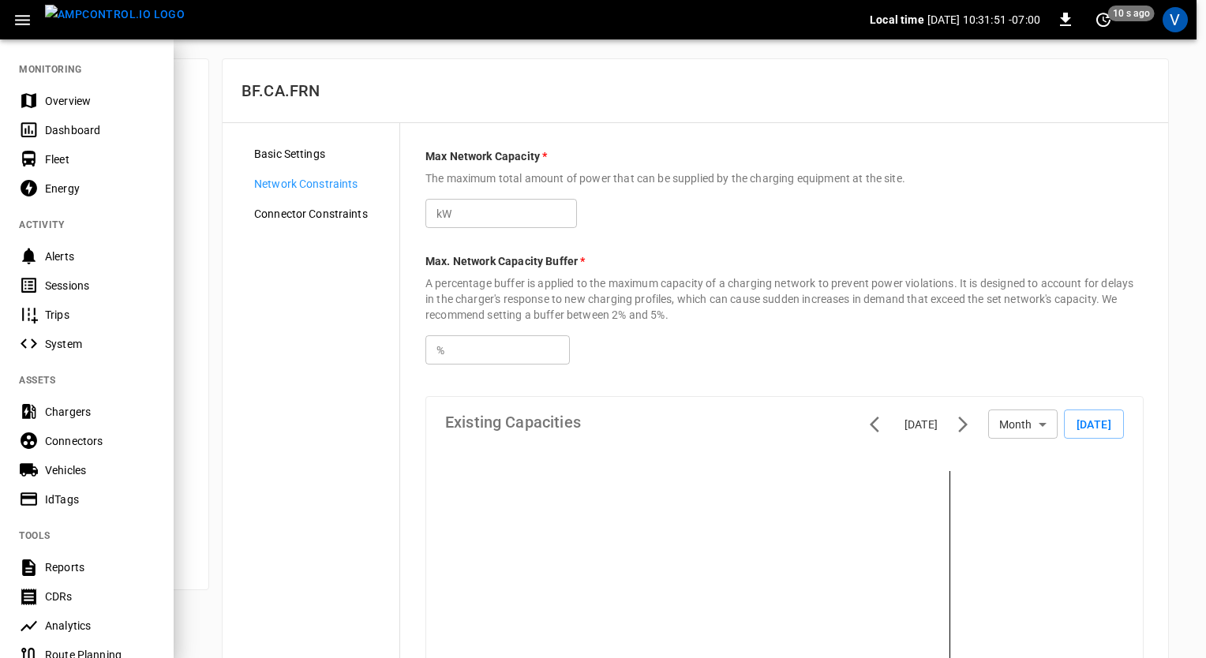
click at [334, 291] on div at bounding box center [603, 329] width 1206 height 658
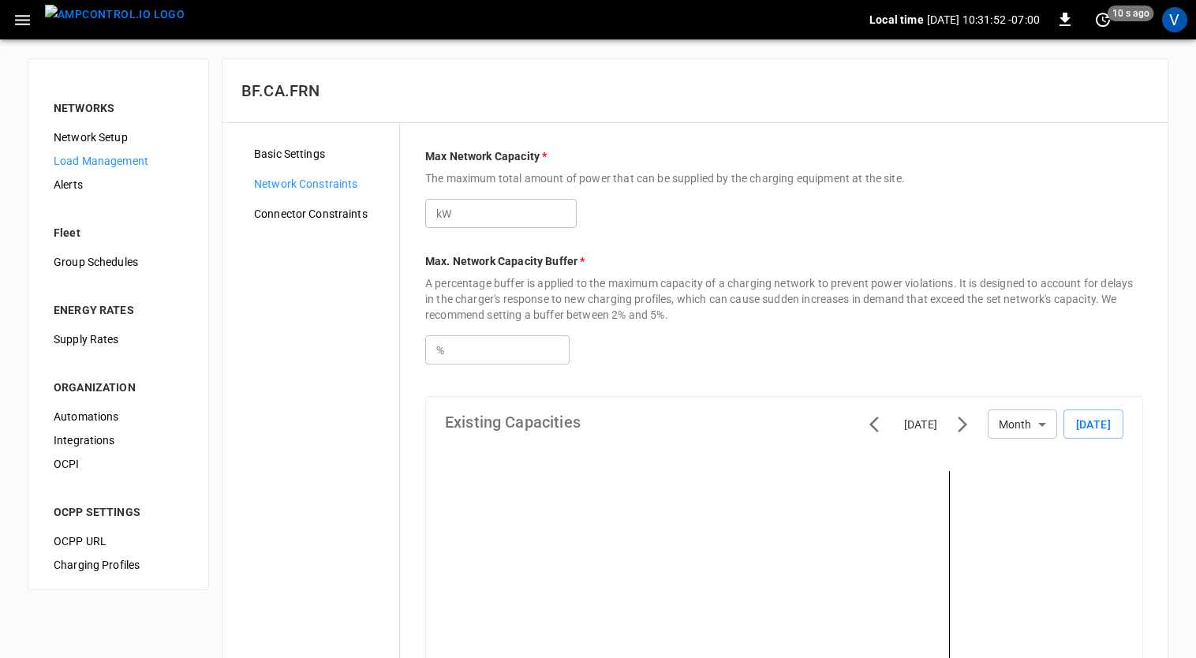
click at [269, 206] on span "Connector Constraints" at bounding box center [320, 214] width 133 height 17
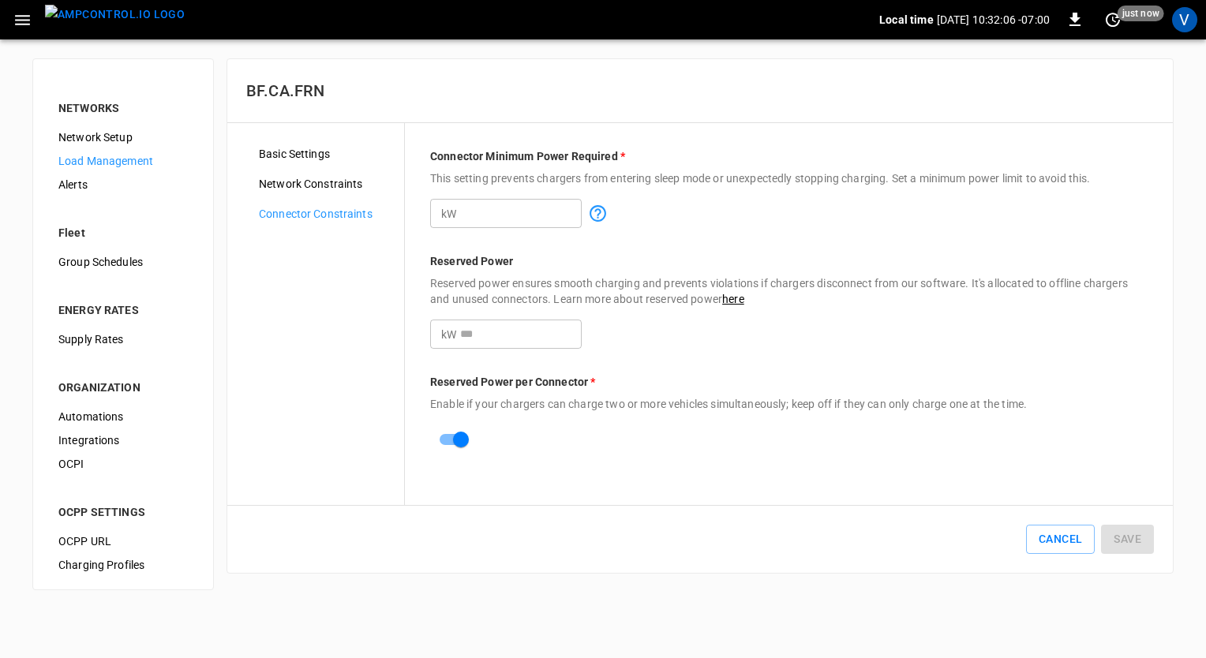
click at [22, 15] on icon "button" at bounding box center [22, 20] width 15 height 10
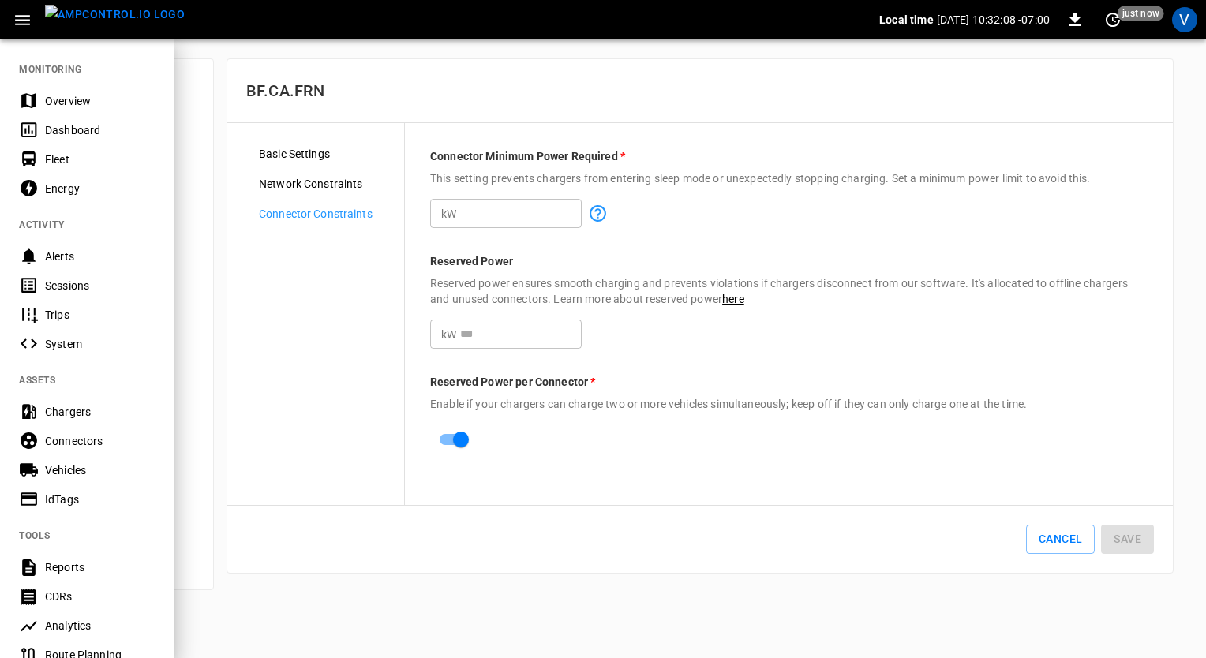
click at [251, 298] on div at bounding box center [603, 329] width 1206 height 658
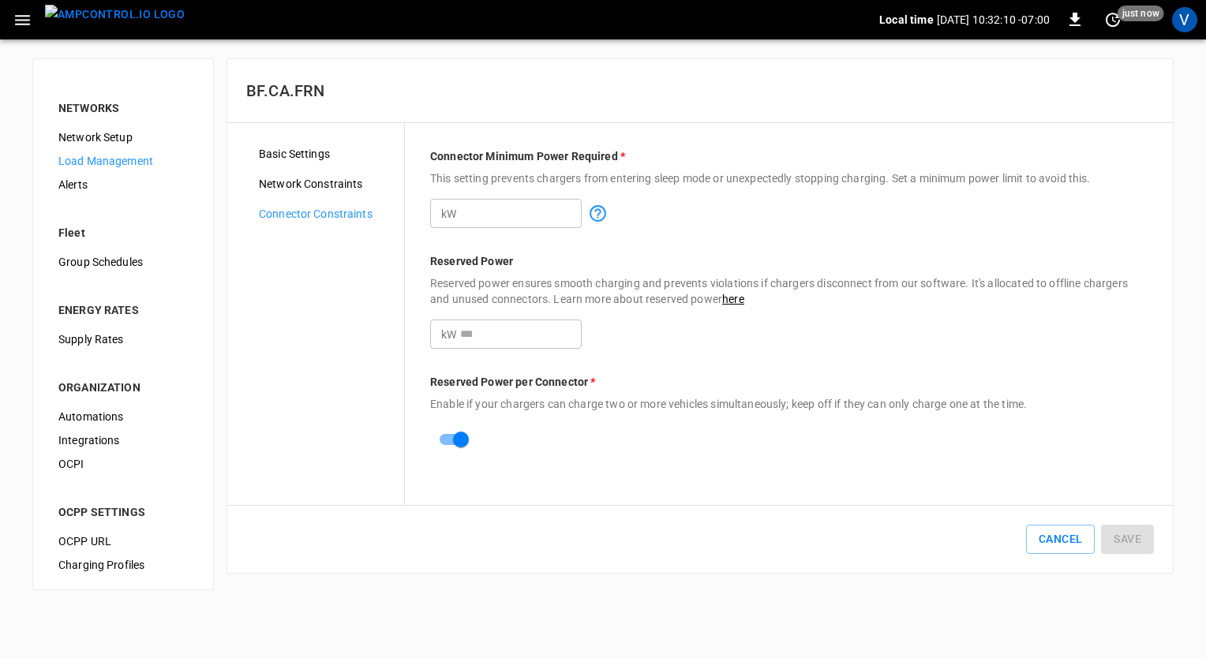
click at [19, 20] on icon "button" at bounding box center [22, 20] width 15 height 10
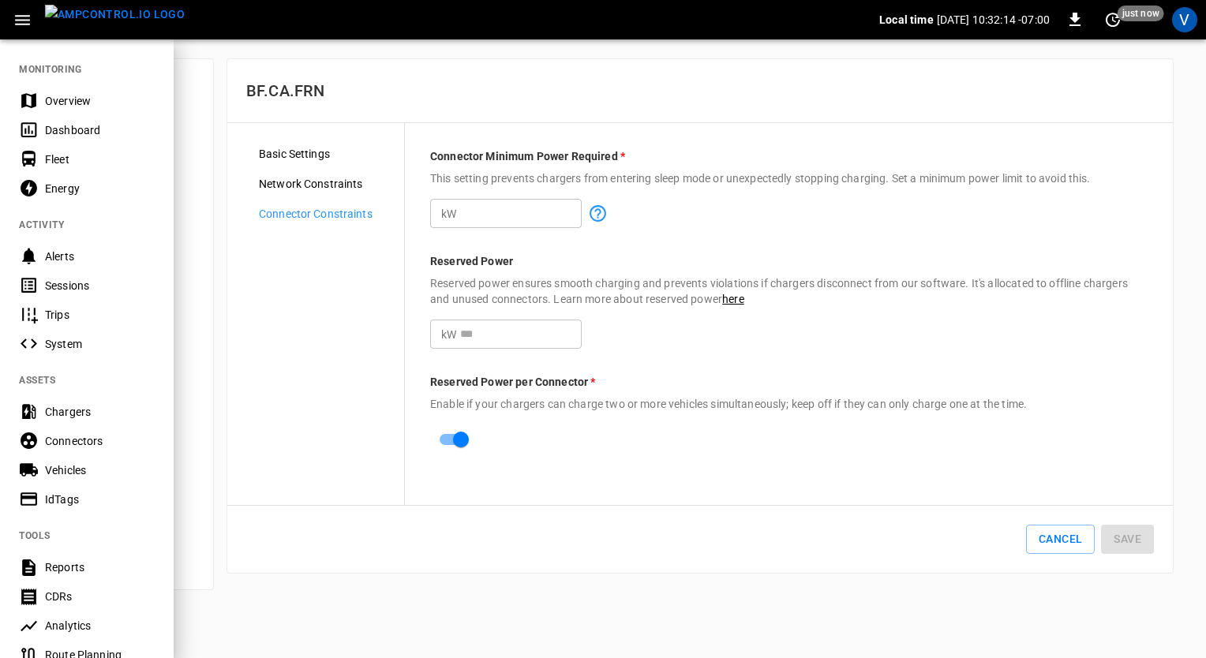
click at [88, 94] on div "Overview" at bounding box center [100, 101] width 110 height 16
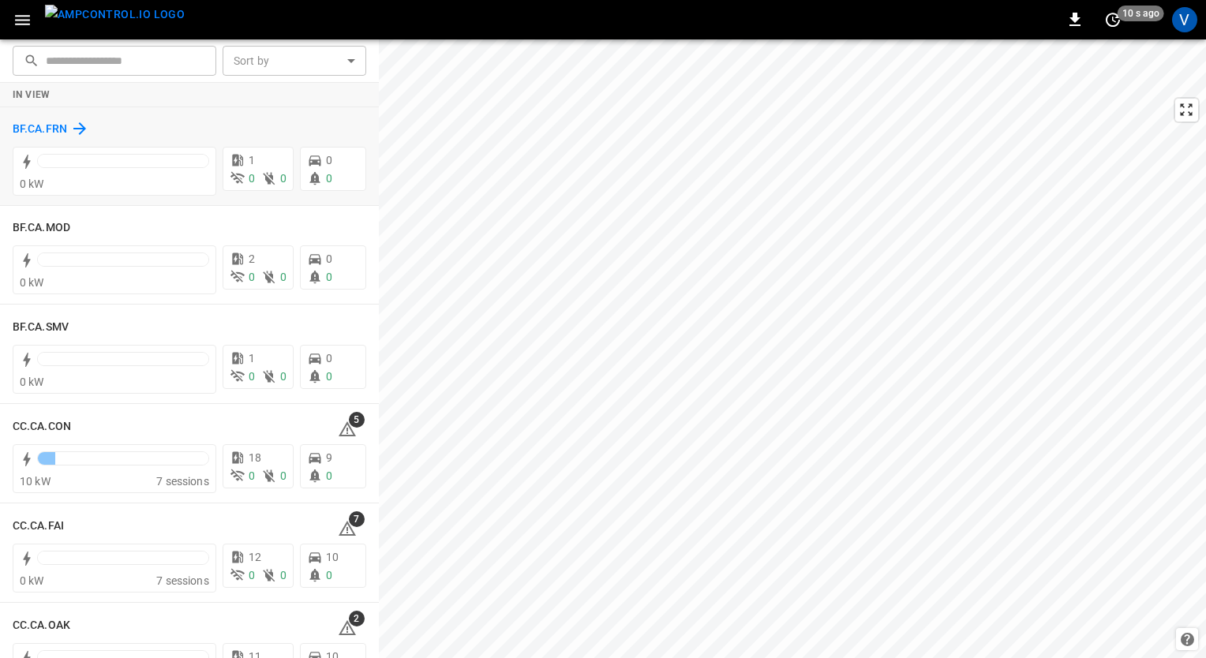
click at [21, 127] on h6 "BF.CA.FRN" at bounding box center [40, 129] width 54 height 17
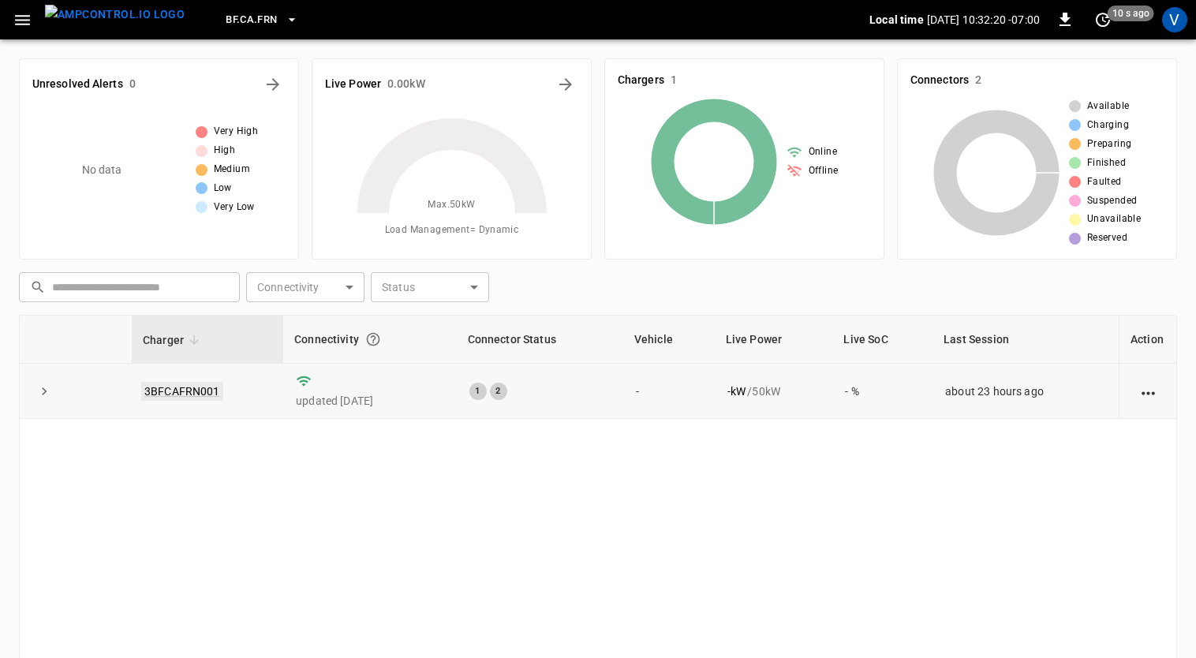
click at [183, 387] on link "3BFCAFRN001" at bounding box center [182, 391] width 82 height 19
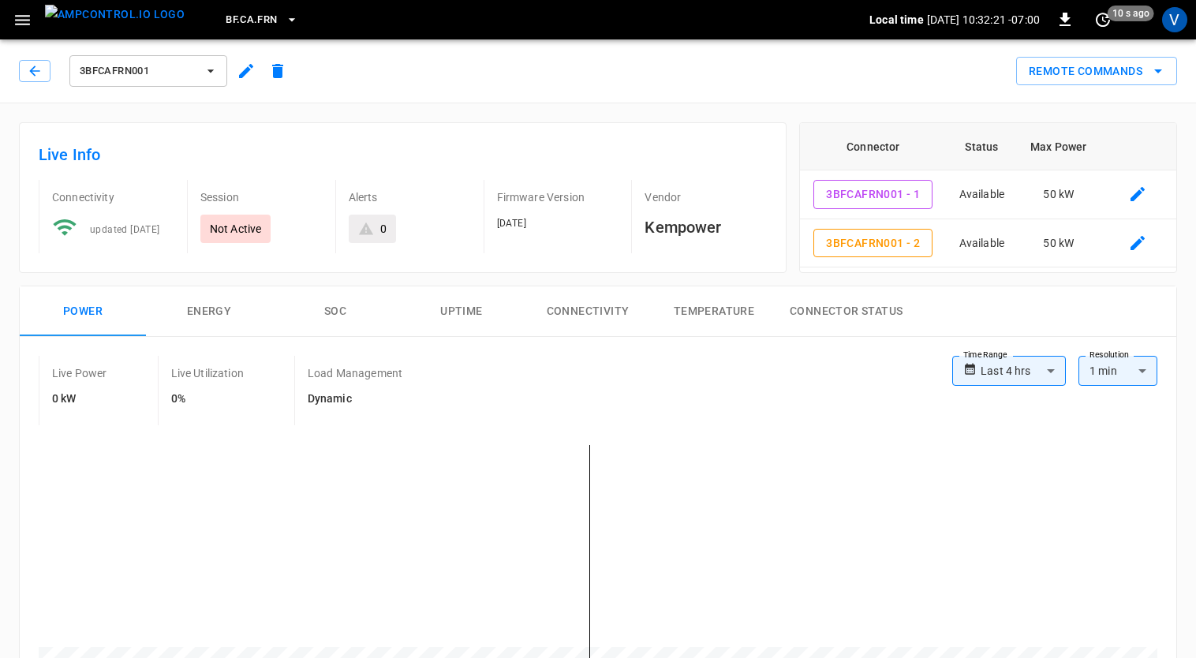
click at [237, 71] on icon "button" at bounding box center [246, 71] width 19 height 19
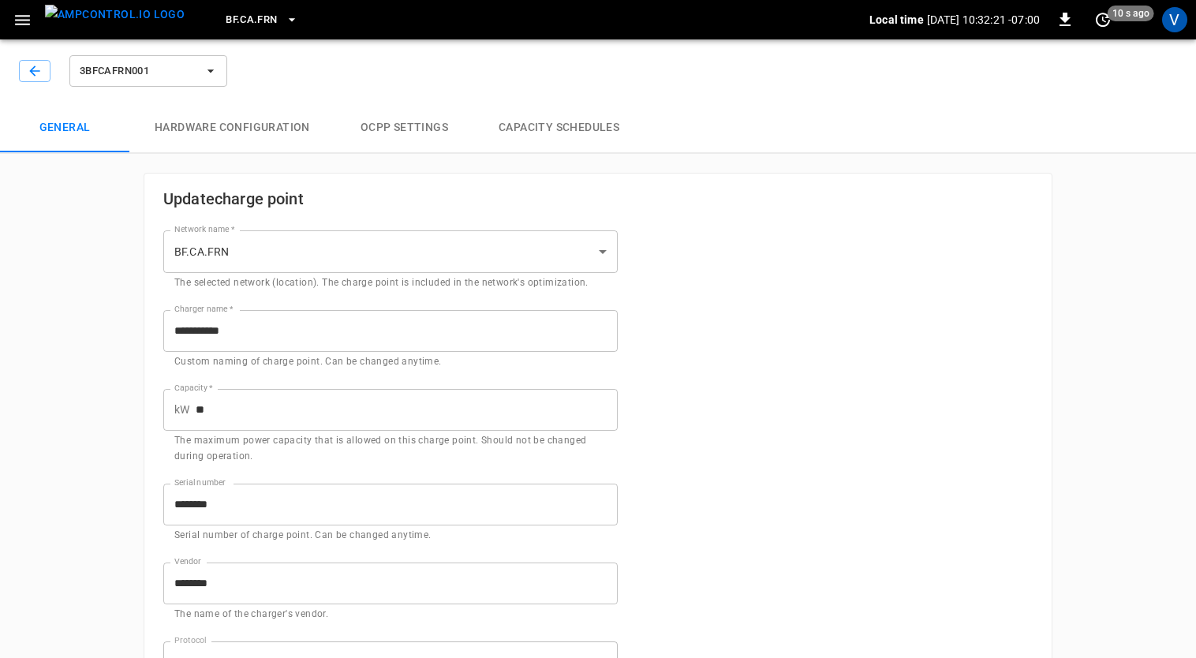
type input "**********"
click at [505, 118] on button "Capacity Schedules" at bounding box center [558, 128] width 171 height 51
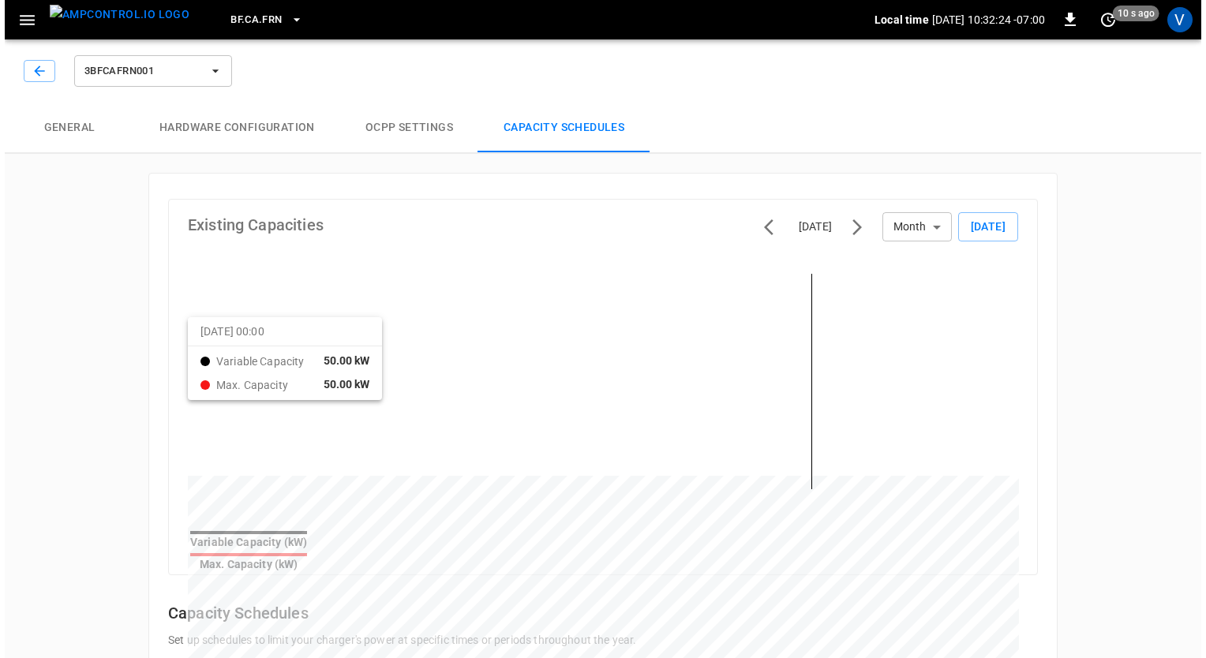
scroll to position [199, 0]
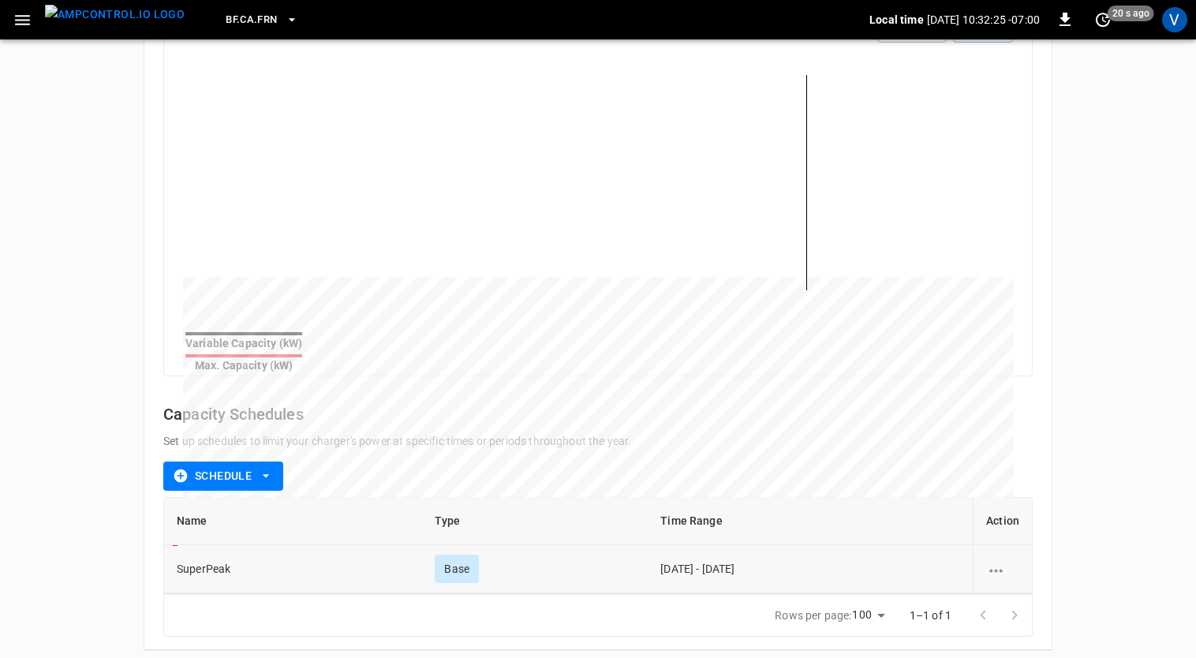
click at [1003, 569] on icon "schedule options" at bounding box center [996, 570] width 13 height 3
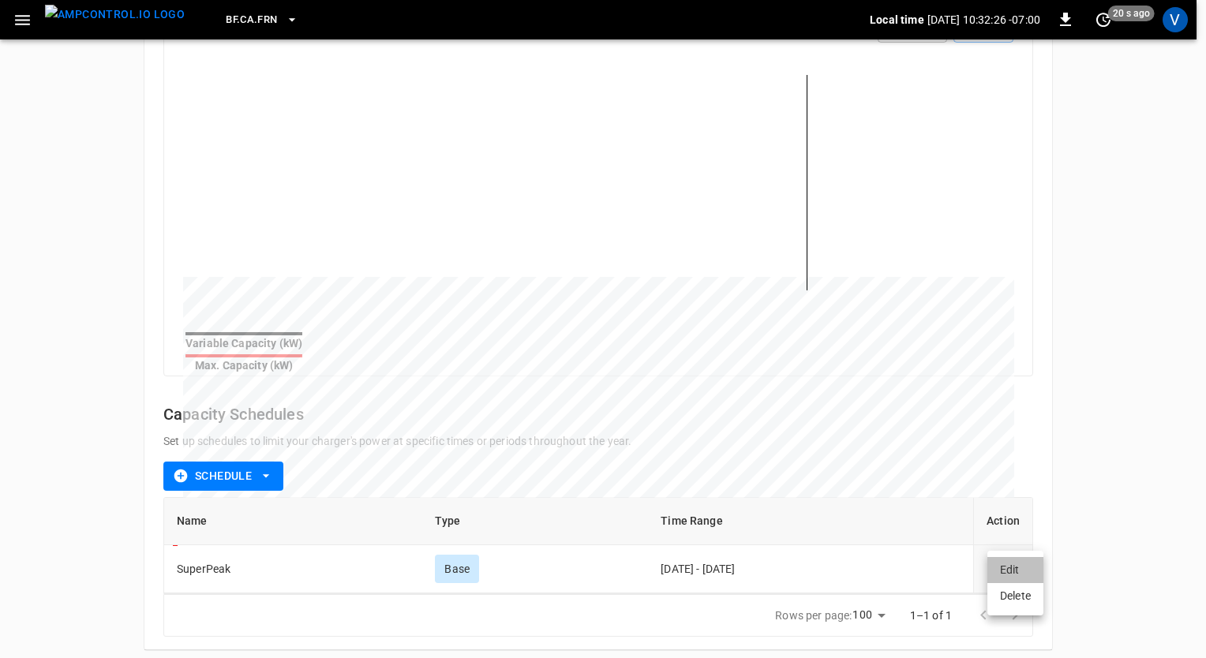
click at [1007, 566] on li "Edit" at bounding box center [1015, 570] width 56 height 26
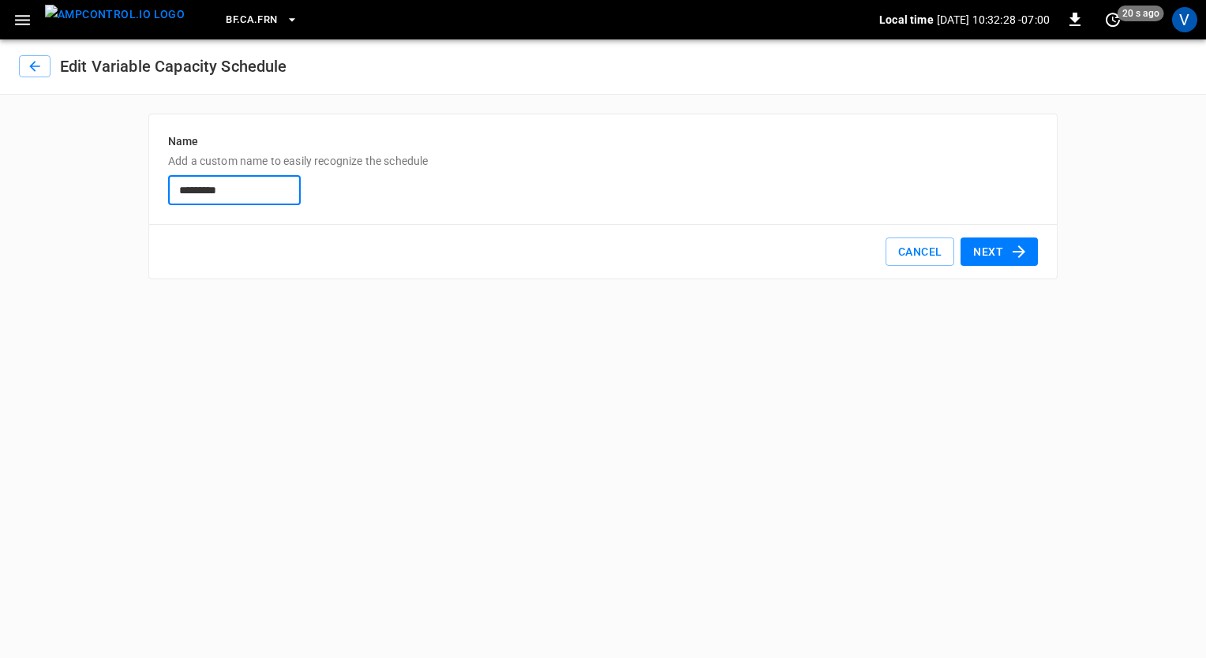
click at [991, 246] on button "Next" at bounding box center [998, 252] width 77 height 29
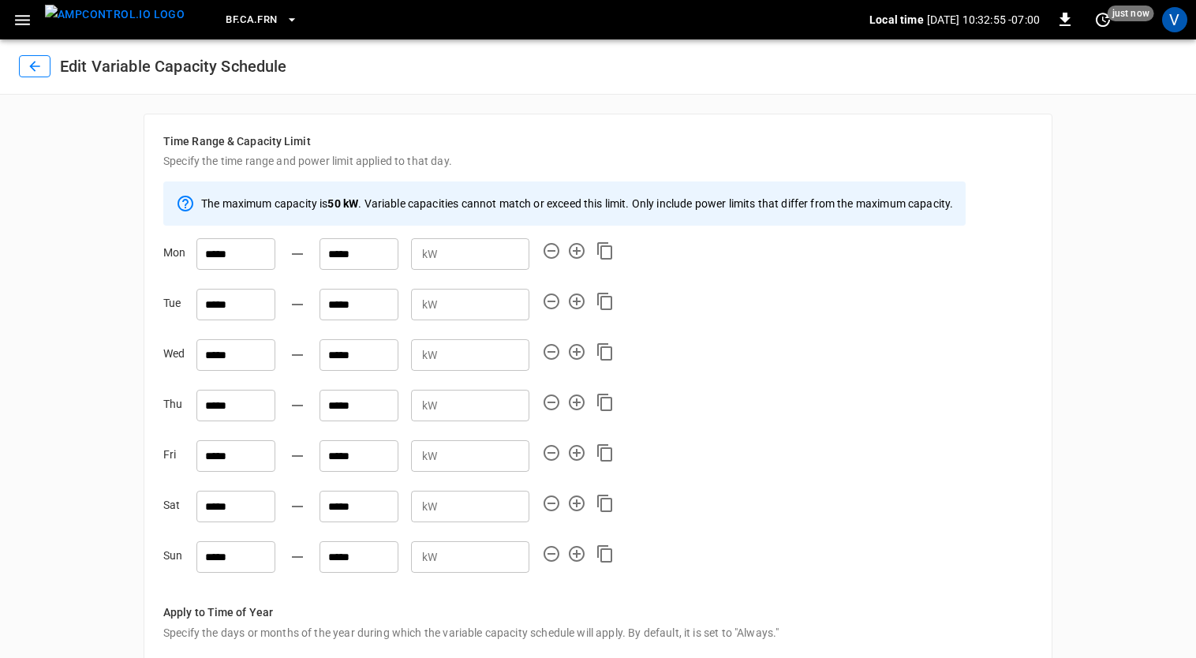
click at [41, 68] on icon "button" at bounding box center [35, 66] width 16 height 16
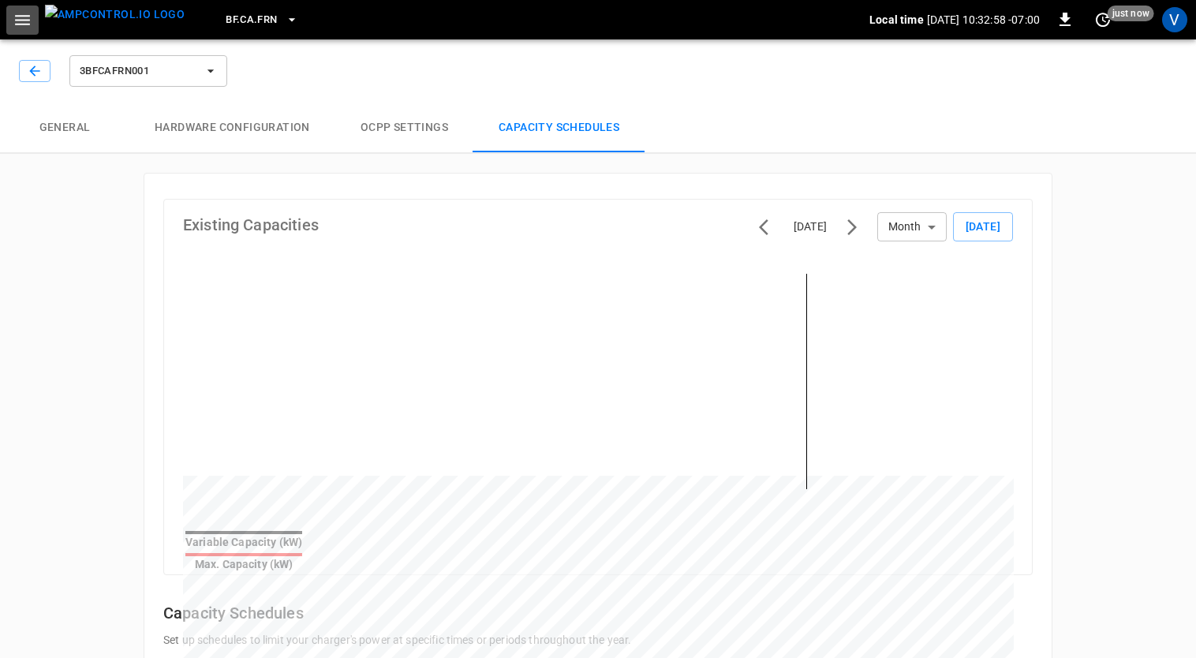
click at [21, 13] on icon "button" at bounding box center [23, 20] width 20 height 20
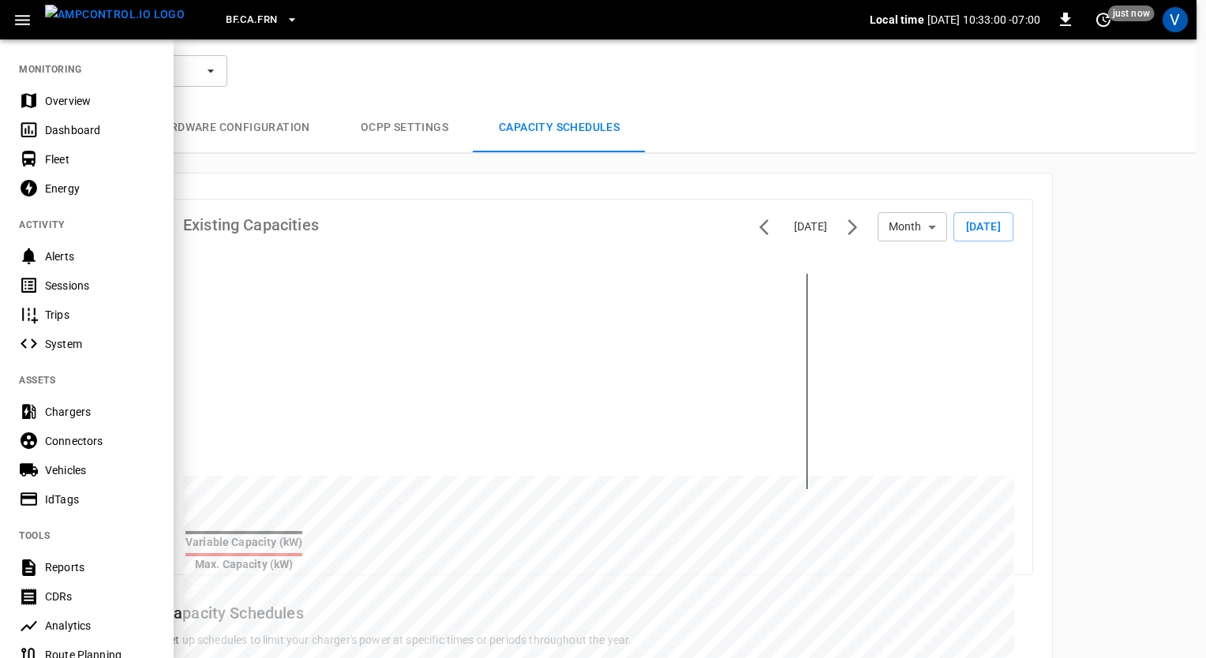
click at [62, 111] on div "Overview" at bounding box center [87, 100] width 174 height 29
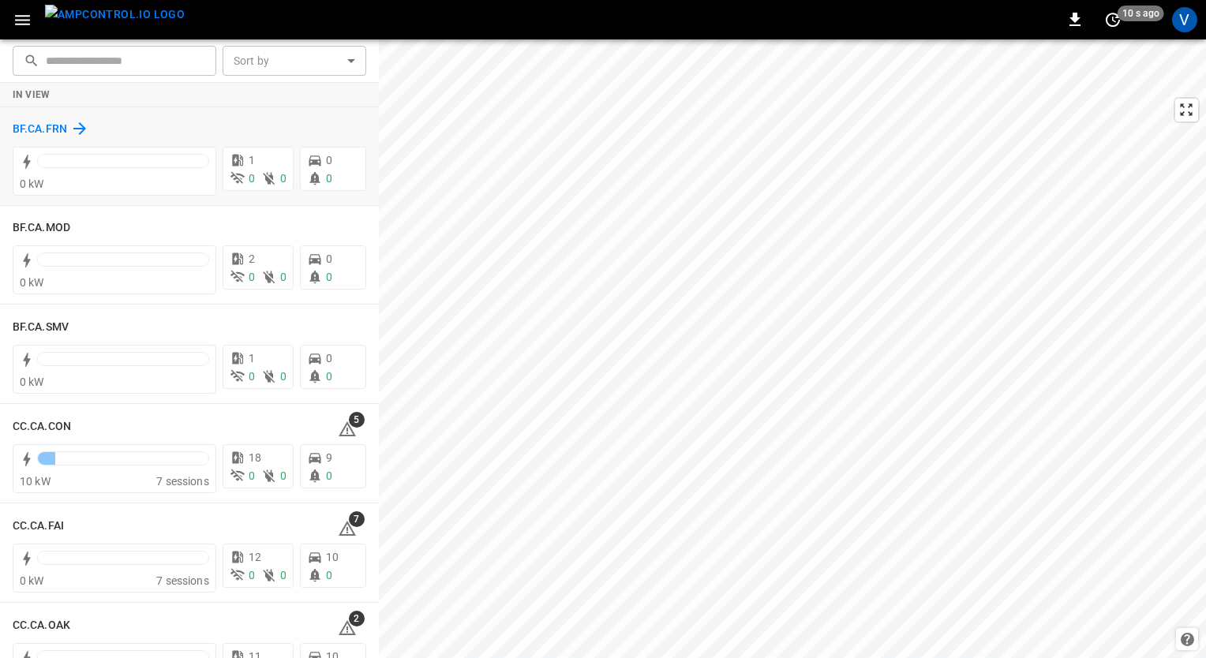
click at [31, 133] on h6 "BF.CA.FRN" at bounding box center [40, 129] width 54 height 17
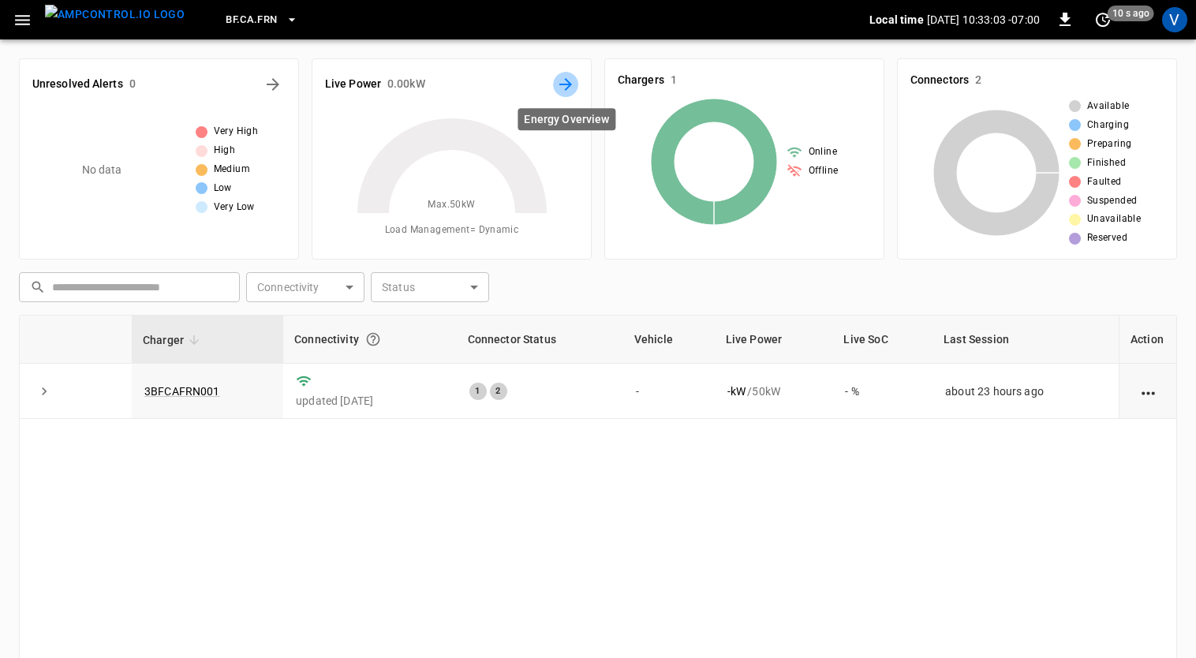
click at [561, 84] on icon "Energy Overview" at bounding box center [566, 84] width 13 height 13
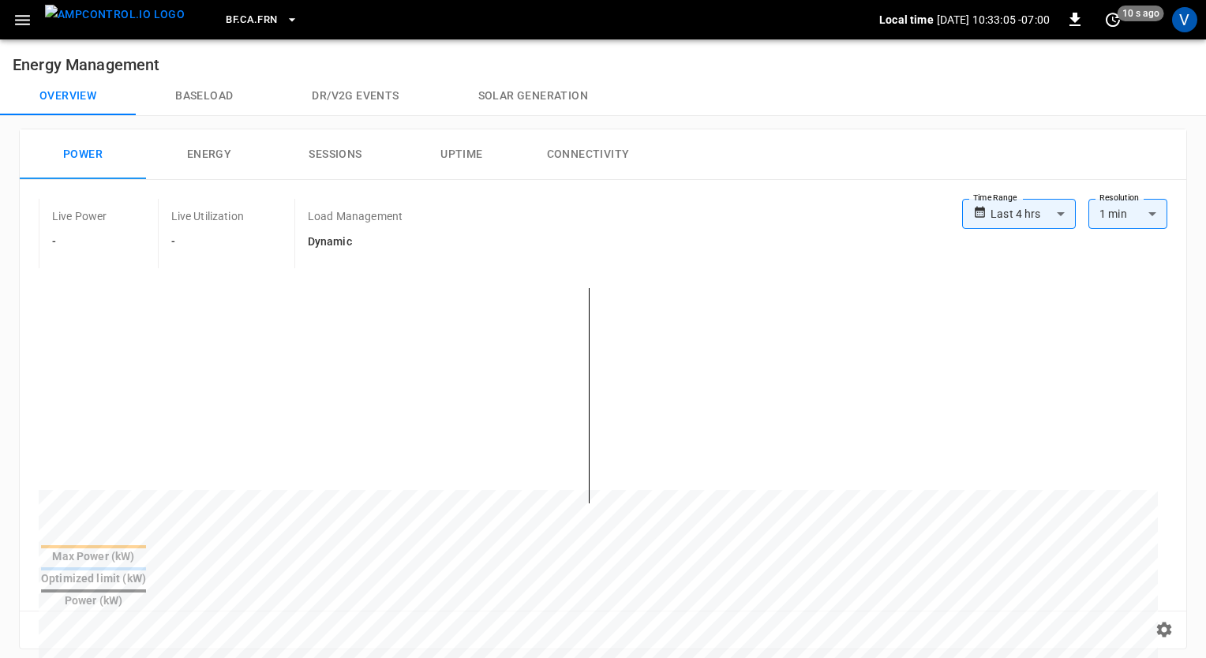
click at [998, 222] on body "**********" at bounding box center [603, 634] width 1206 height 1268
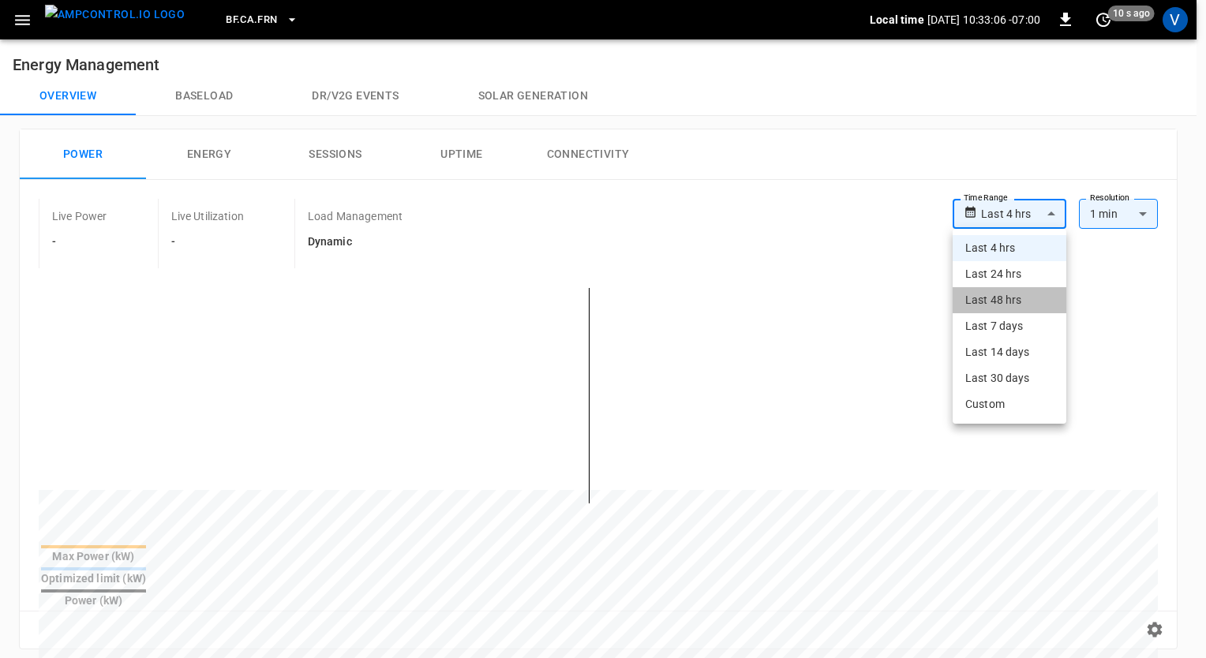
click at [979, 304] on li "Last 48 hrs" at bounding box center [1010, 300] width 114 height 26
type input "**********"
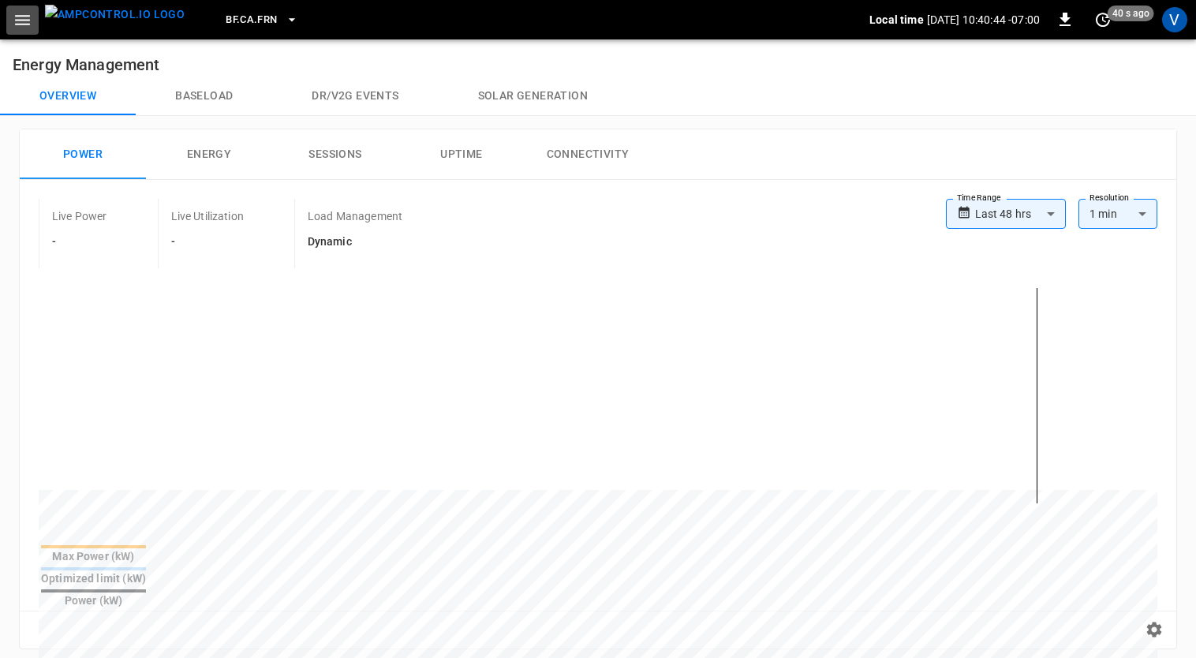
click at [25, 16] on icon "button" at bounding box center [22, 20] width 15 height 10
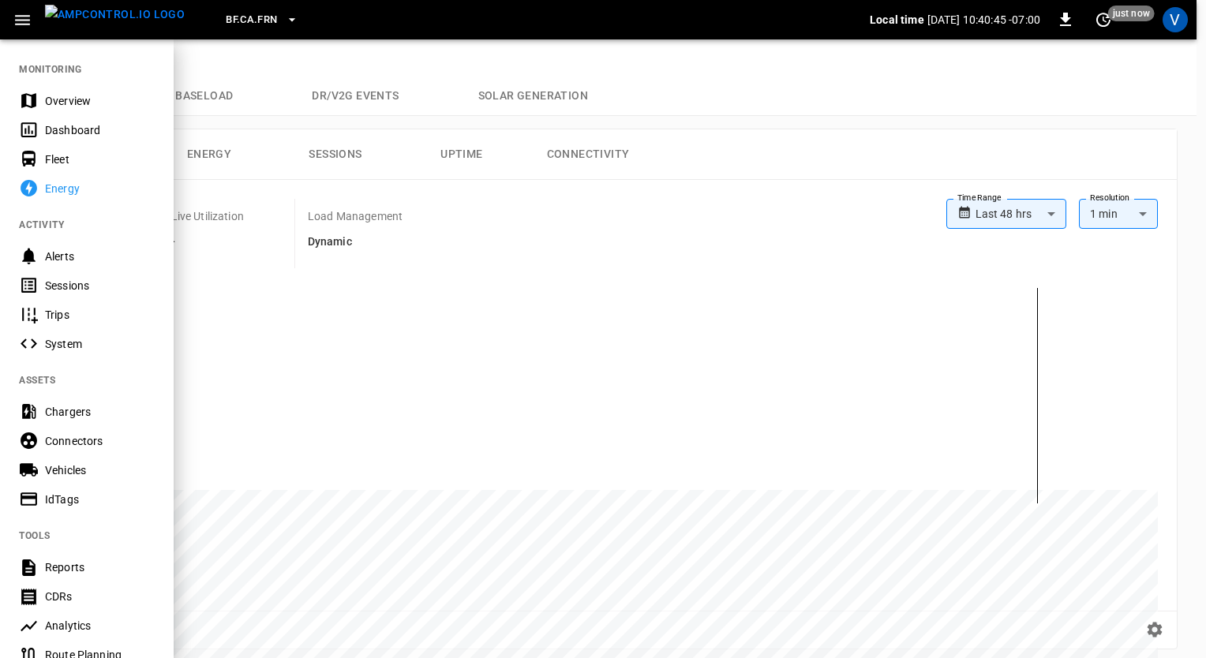
click at [69, 103] on div "Overview" at bounding box center [100, 101] width 110 height 16
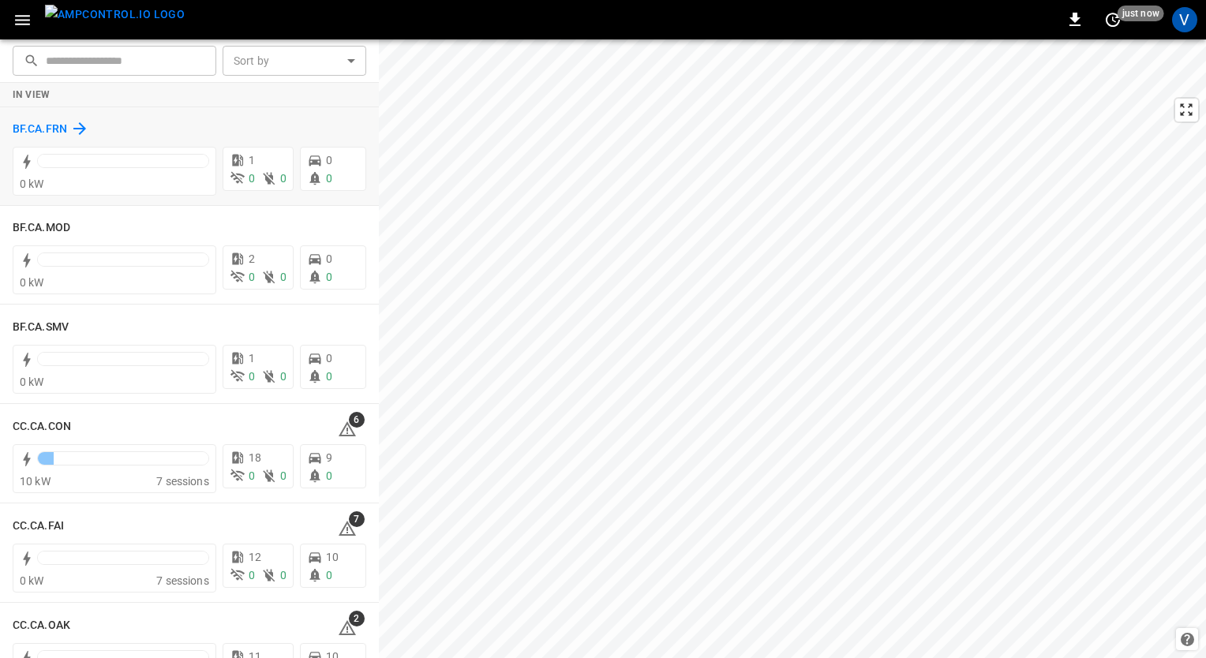
click at [25, 131] on h6 "BF.CA.FRN" at bounding box center [40, 129] width 54 height 17
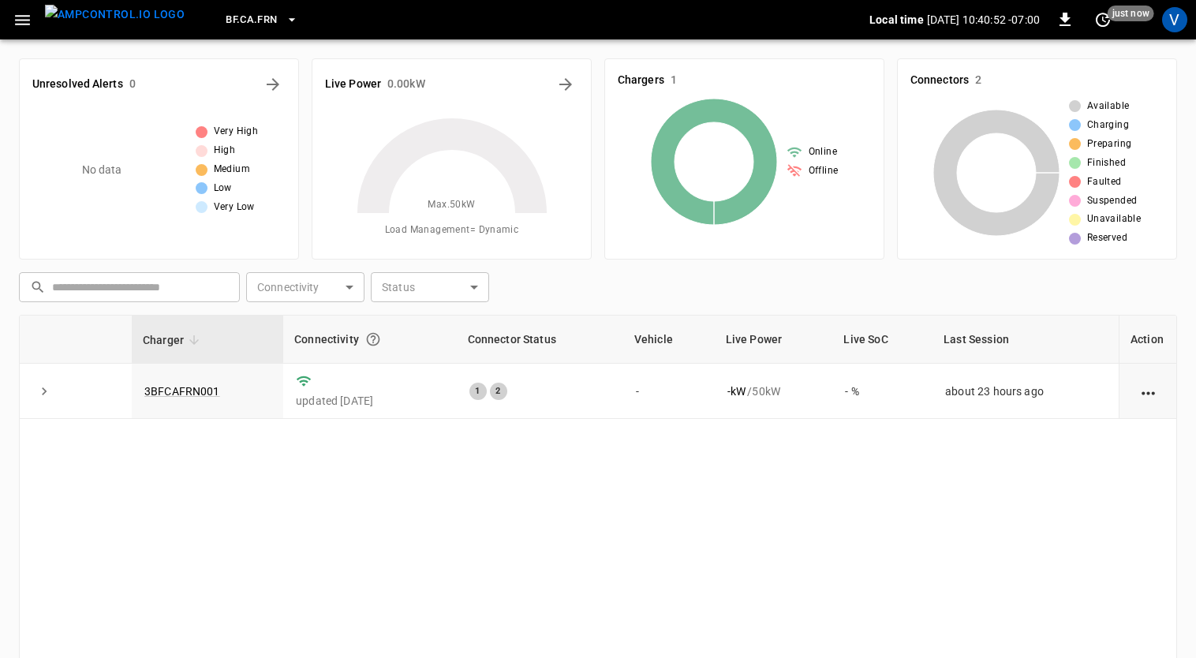
click at [33, 21] on button "button" at bounding box center [22, 20] width 32 height 29
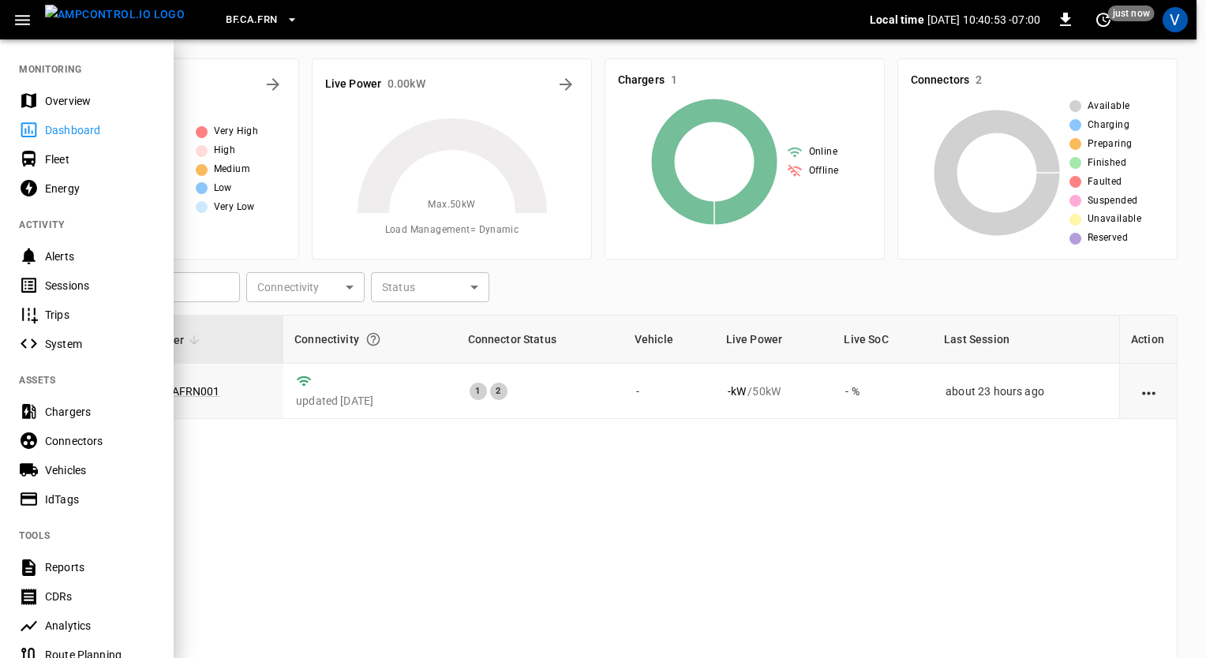
click at [106, 289] on div "Sessions" at bounding box center [100, 286] width 110 height 16
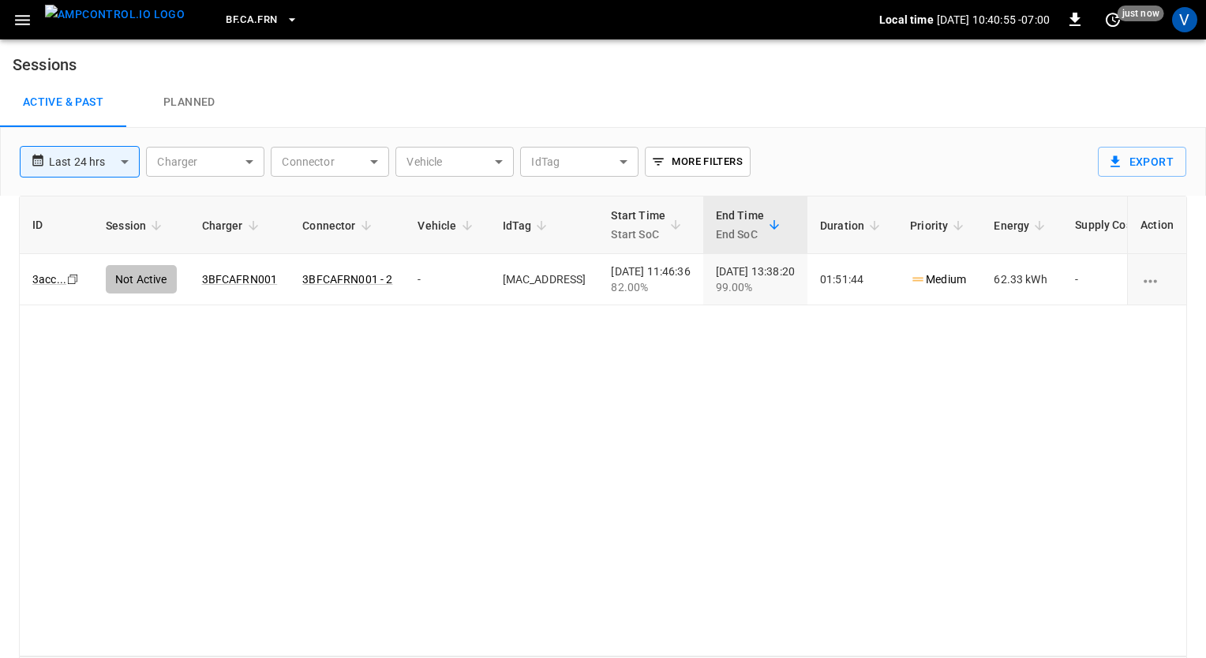
click at [117, 154] on body "**********" at bounding box center [603, 349] width 1206 height 699
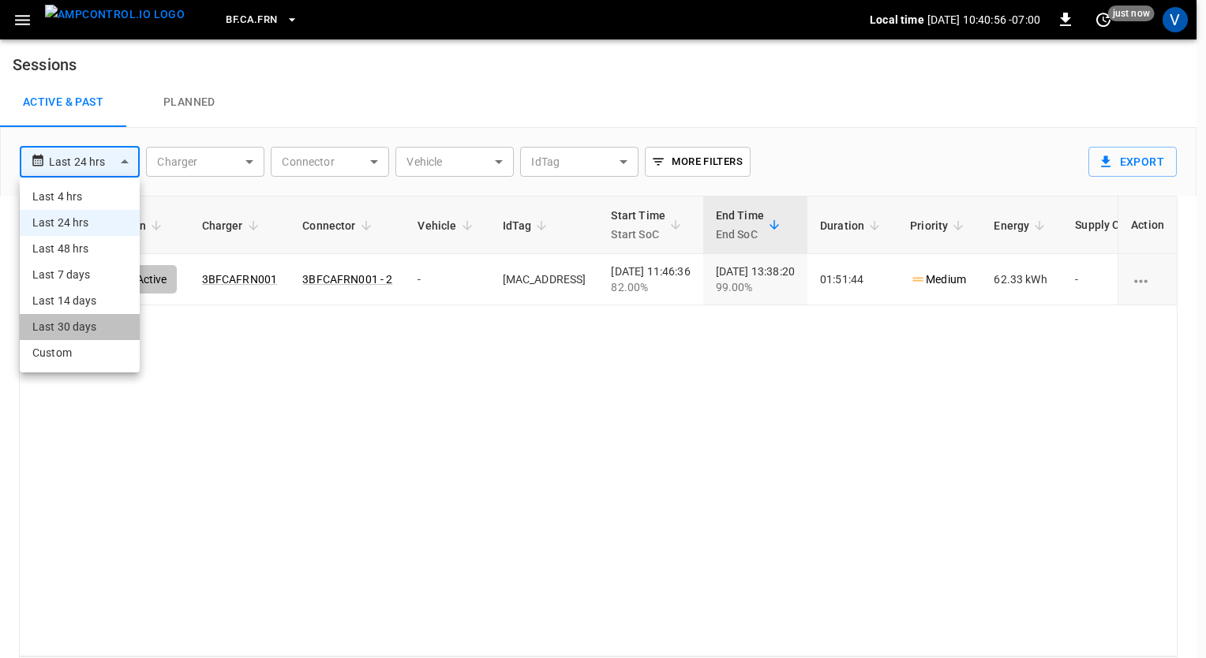
click at [73, 319] on li "Last 30 days" at bounding box center [80, 327] width 120 height 26
type input "**********"
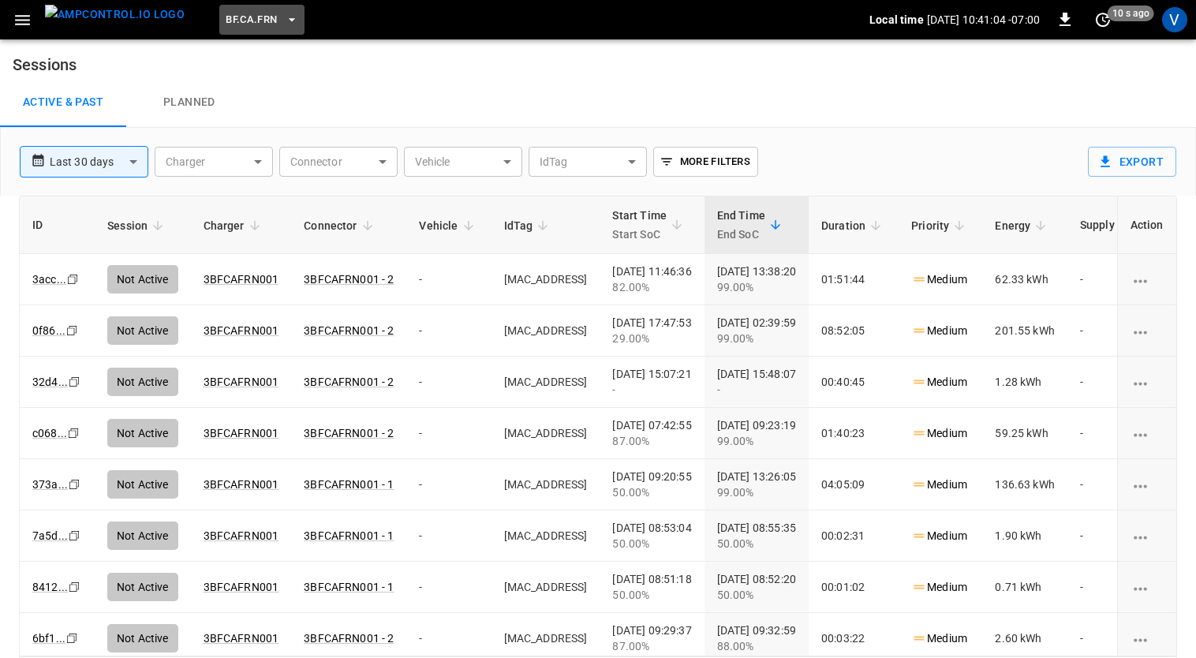
click at [253, 17] on button "BF.CA.FRN" at bounding box center [261, 20] width 84 height 31
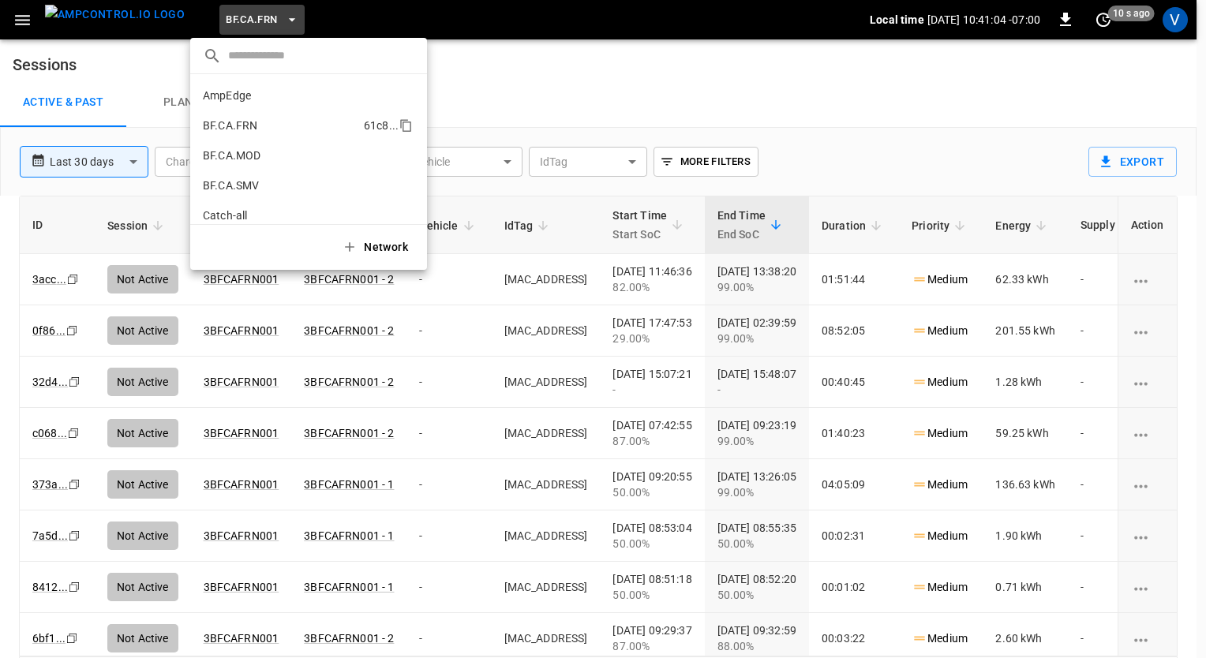
scroll to position [25, 0]
click at [240, 133] on p "BF.CA.MOD" at bounding box center [280, 130] width 154 height 16
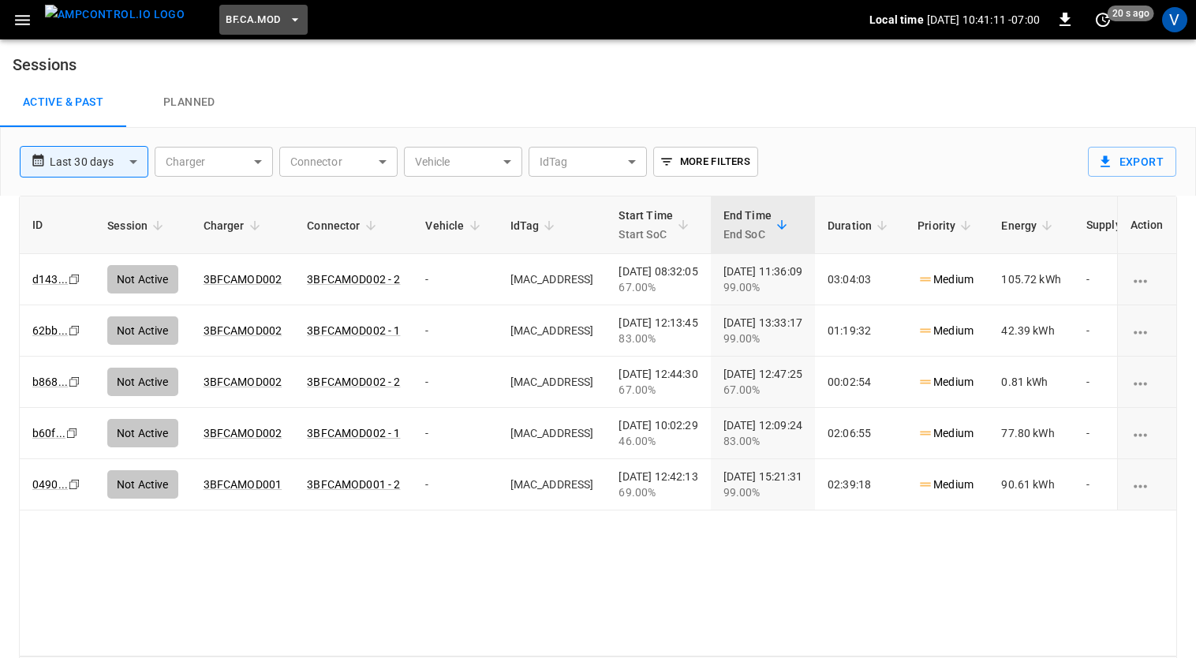
click at [249, 23] on span "BF.CA.MOD" at bounding box center [253, 20] width 54 height 18
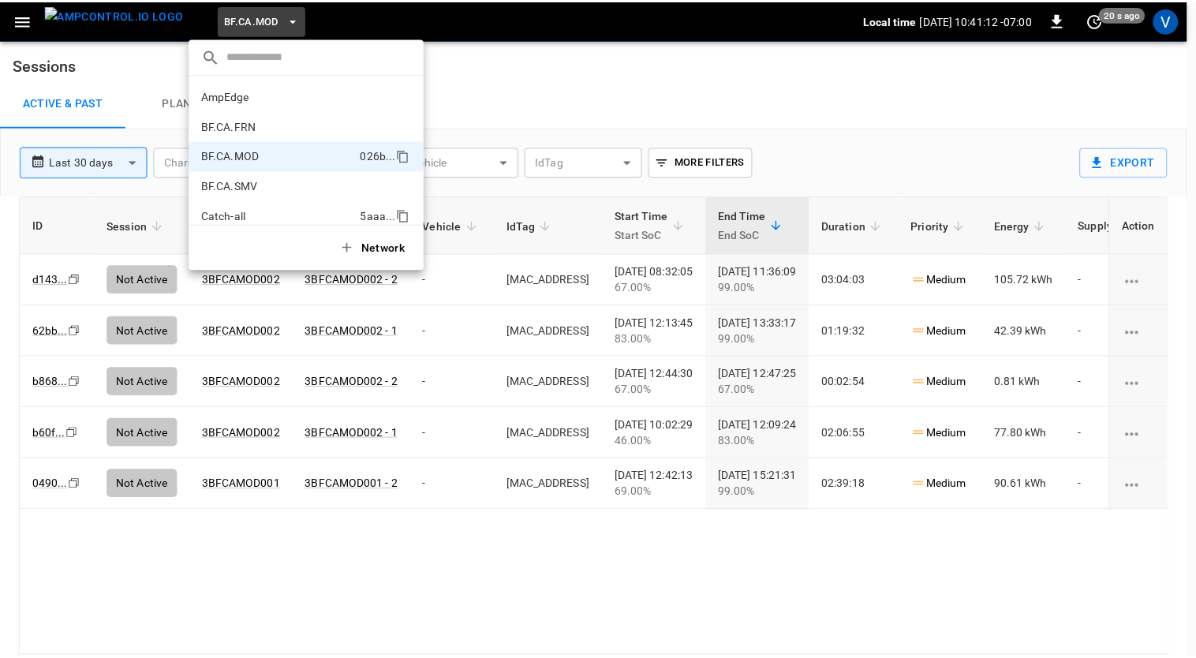
scroll to position [55, 0]
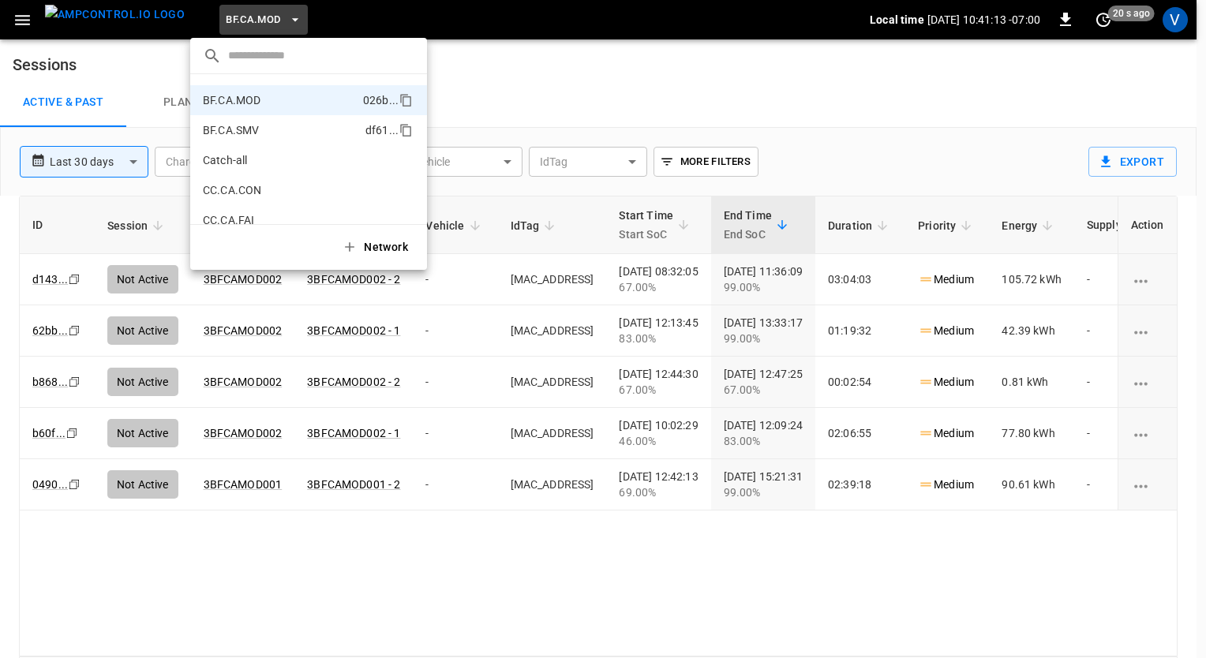
click at [241, 122] on p "BF.CA.SMV" at bounding box center [281, 130] width 156 height 16
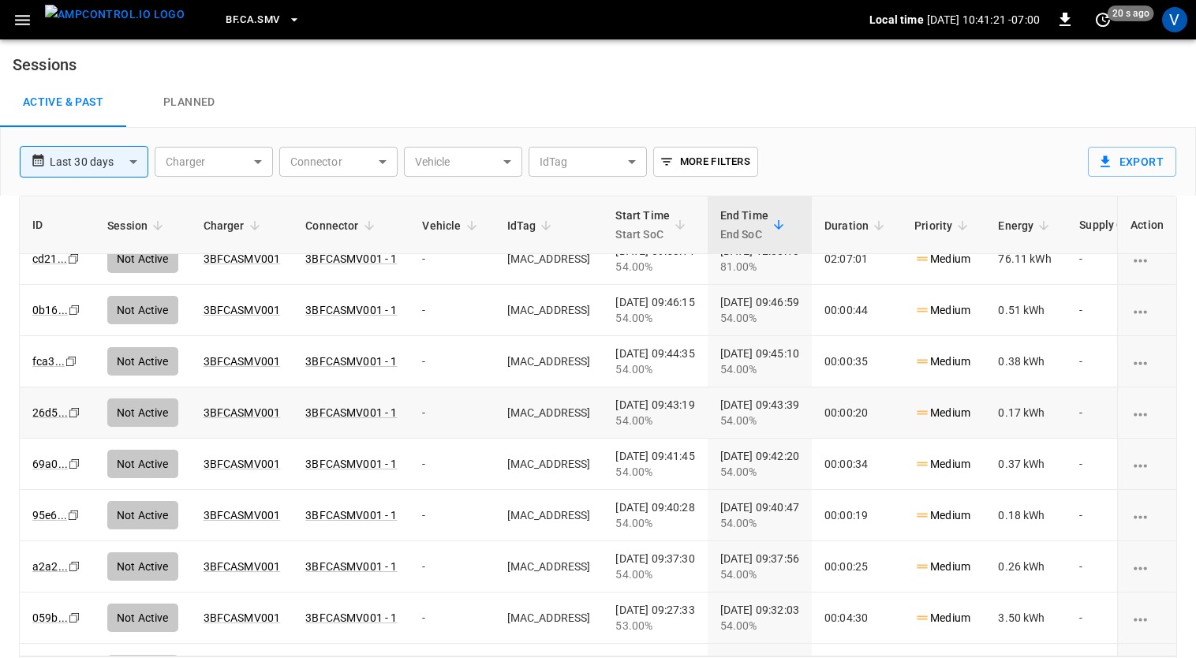
scroll to position [0, 0]
